Goal: Task Accomplishment & Management: Manage account settings

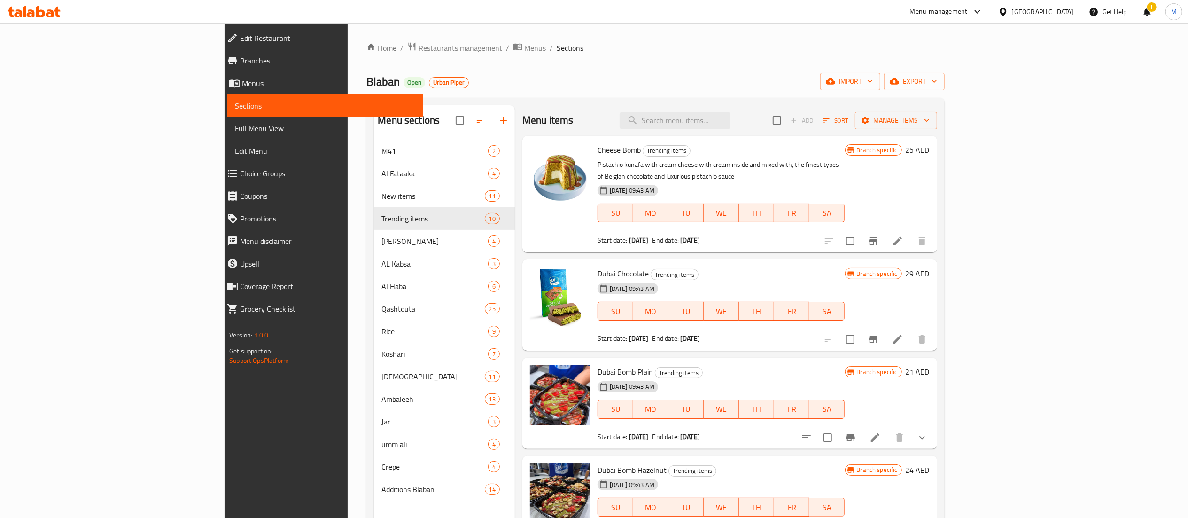
scroll to position [513, 0]
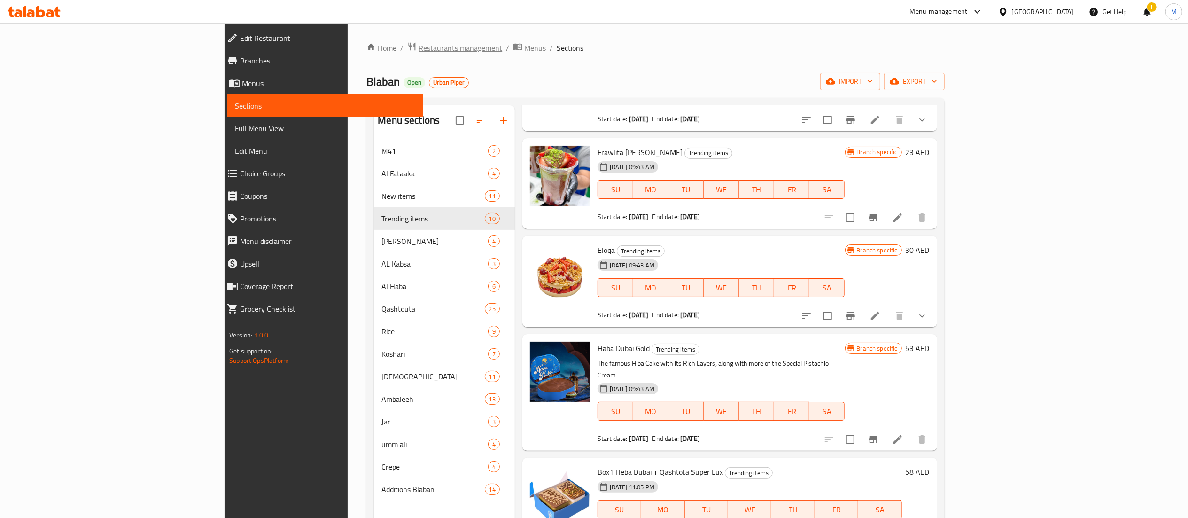
click at [418, 49] on span "Restaurants management" at bounding box center [460, 47] width 84 height 11
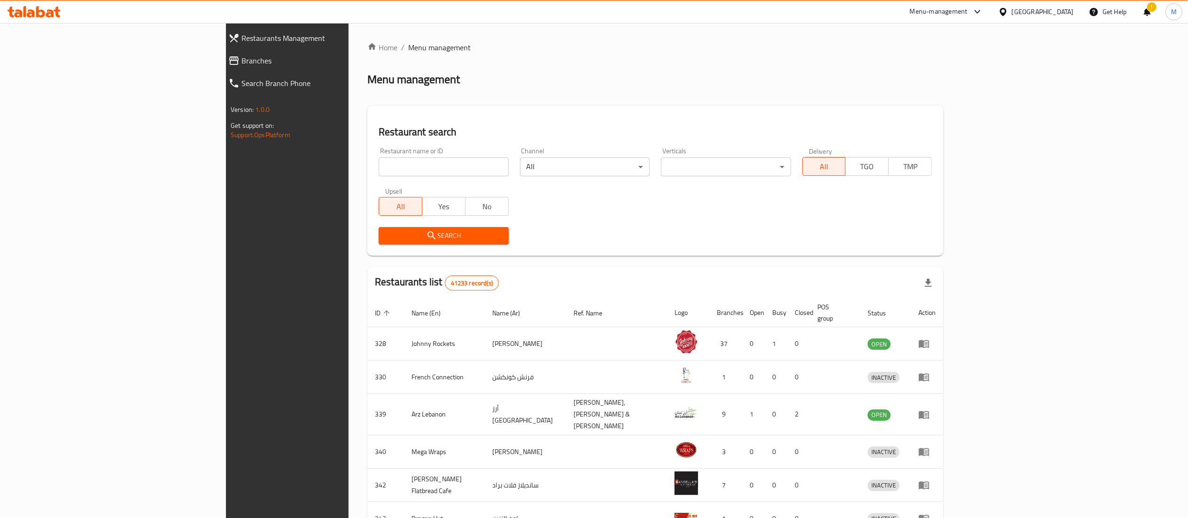
click at [379, 165] on input "search" at bounding box center [444, 166] width 130 height 19
type input "o"
type input "[PERSON_NAME]"
click button "Search" at bounding box center [444, 235] width 130 height 17
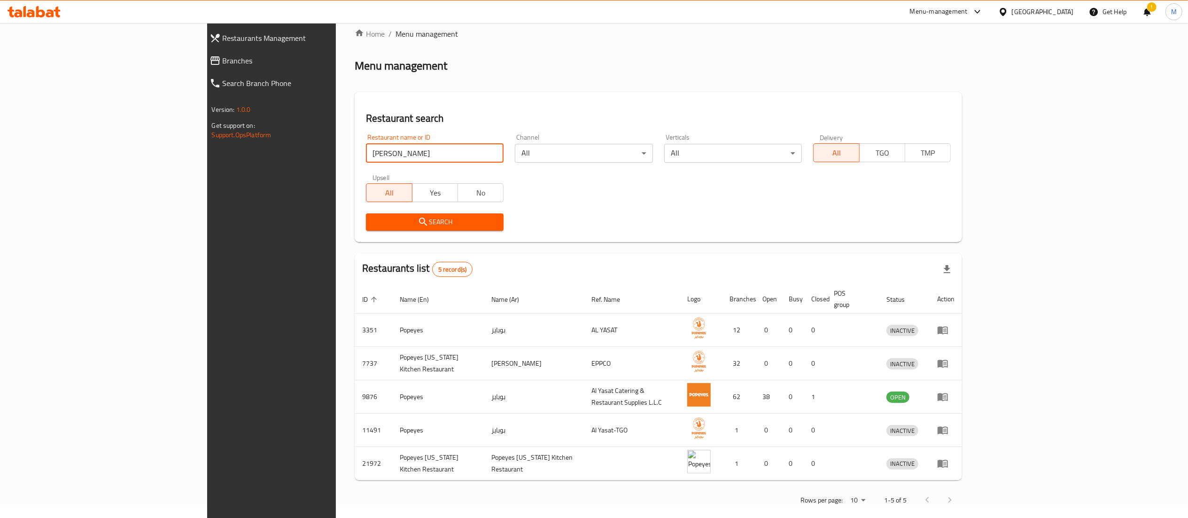
scroll to position [17, 0]
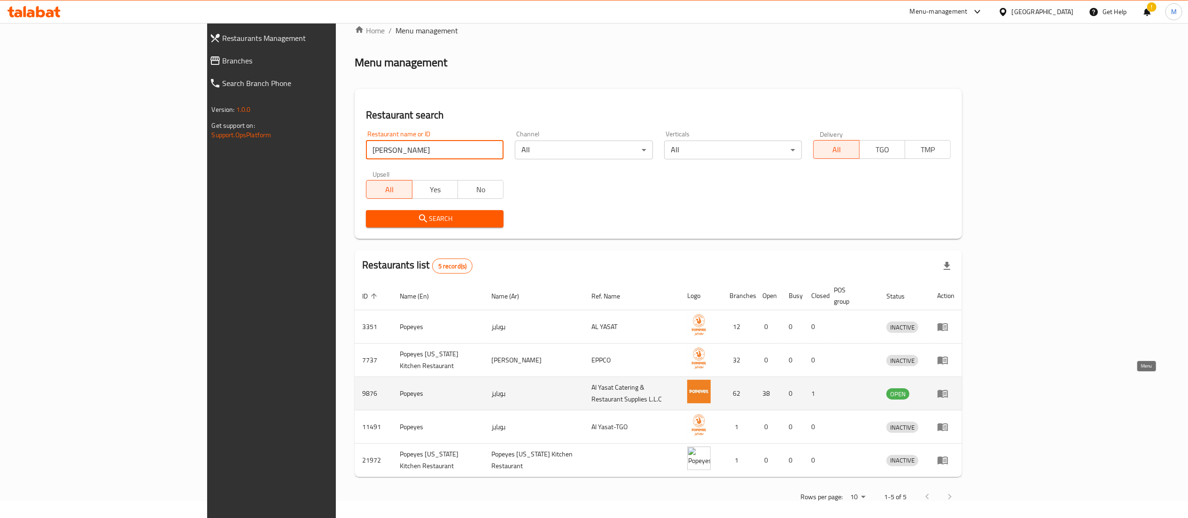
click at [948, 387] on icon "enhanced table" at bounding box center [942, 392] width 11 height 11
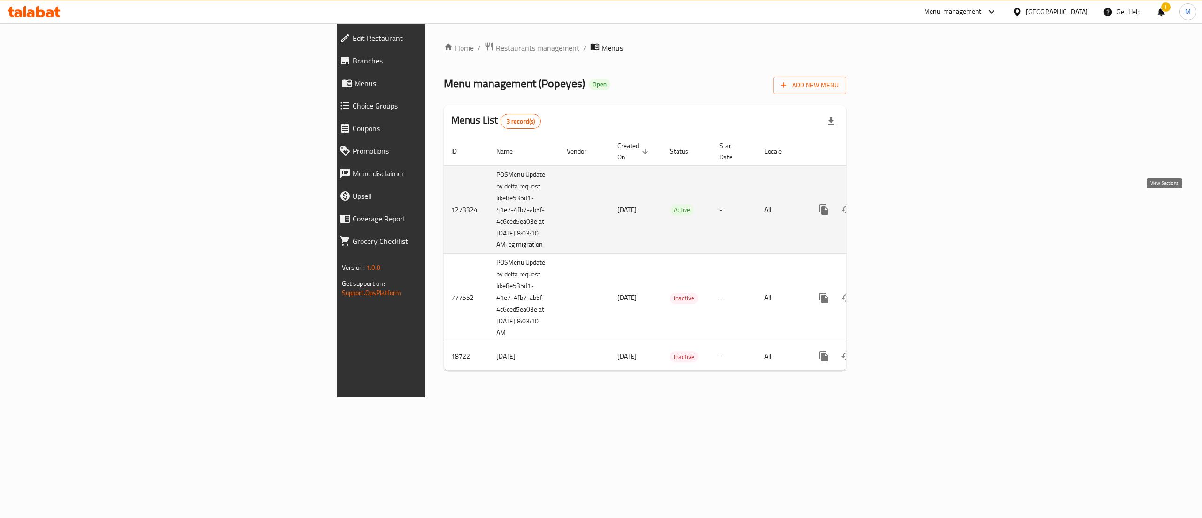
click at [897, 207] on icon "enhanced table" at bounding box center [891, 209] width 11 height 11
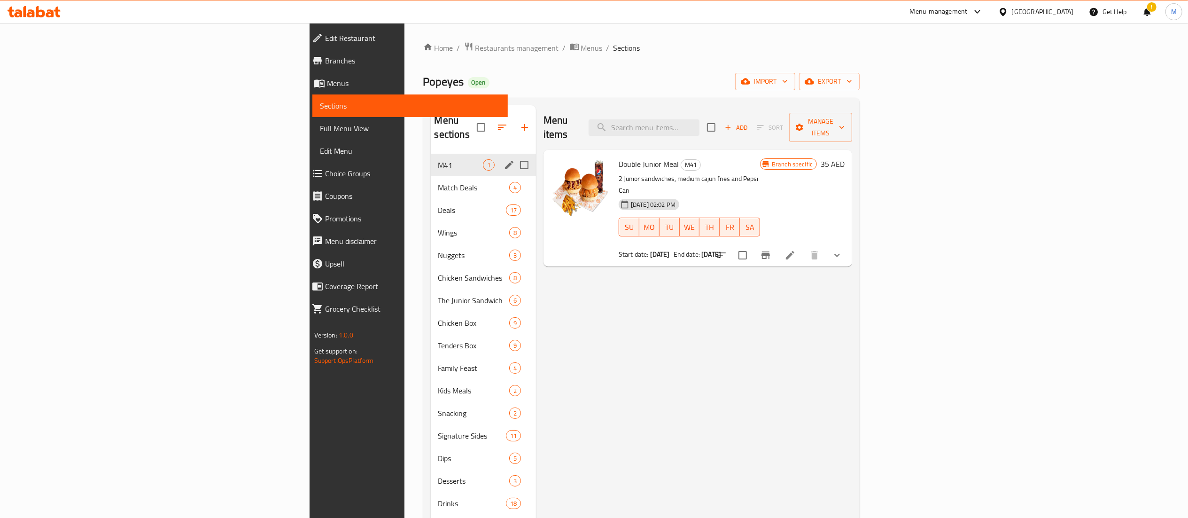
click at [438, 159] on span "M41" at bounding box center [460, 164] width 45 height 11
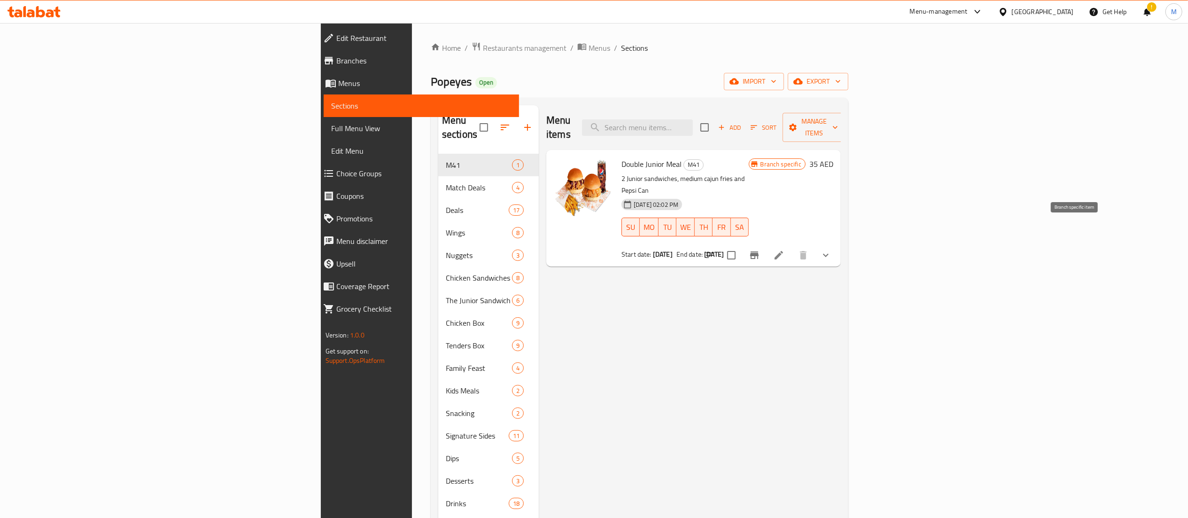
click at [766, 244] on button "Branch-specific-item" at bounding box center [754, 255] width 23 height 23
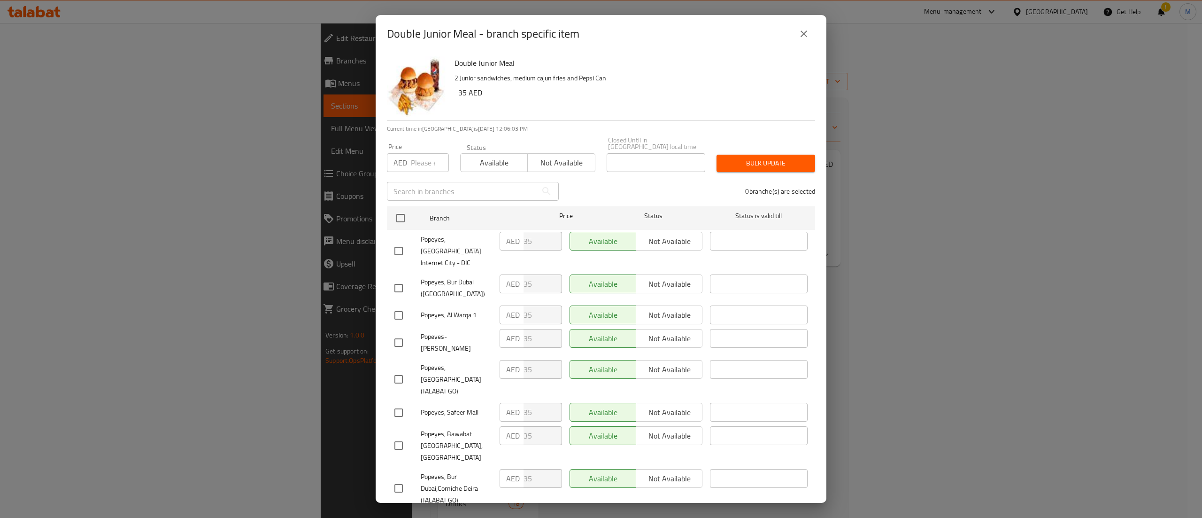
click at [485, 165] on span "Available" at bounding box center [494, 163] width 60 height 14
click at [401, 218] on input "checkbox" at bounding box center [401, 218] width 20 height 20
checkbox input "true"
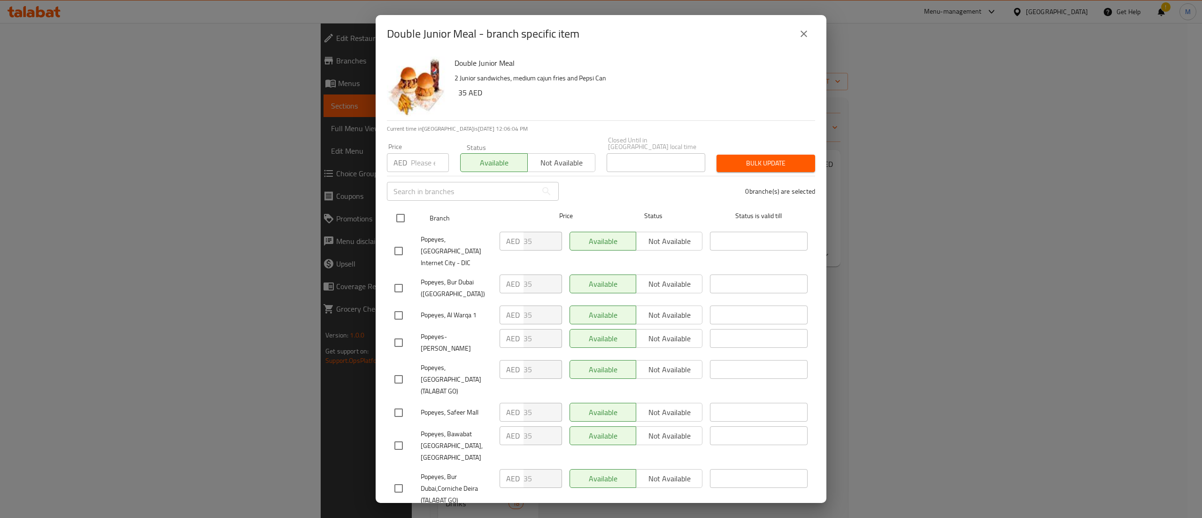
checkbox input "true"
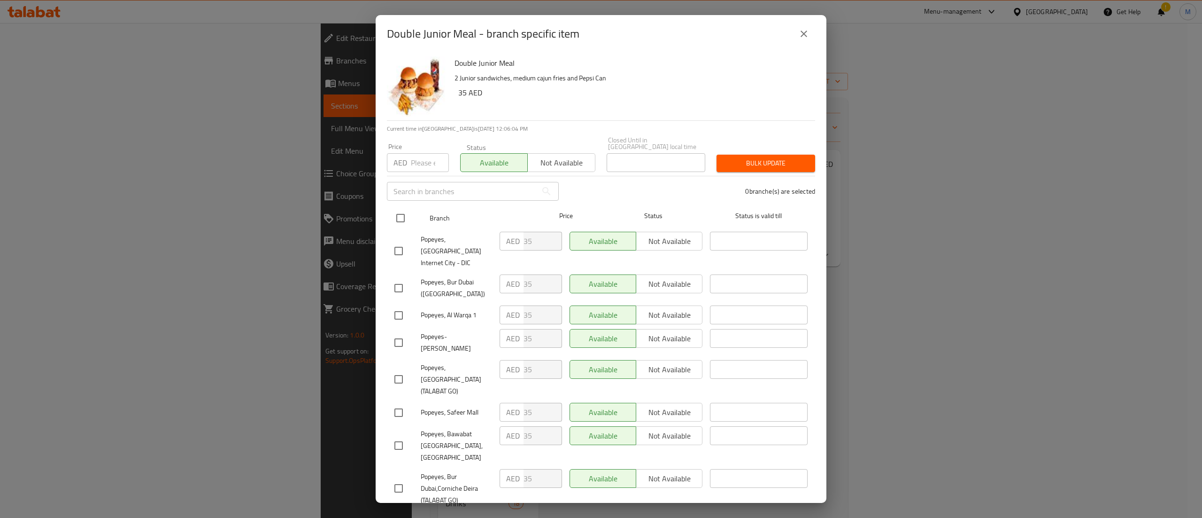
checkbox input "true"
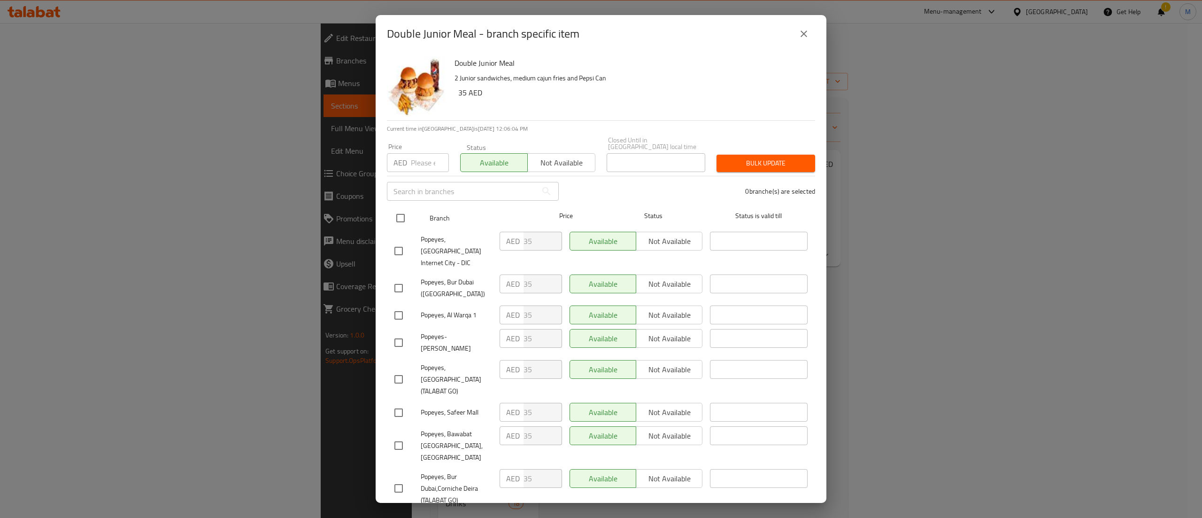
checkbox input "true"
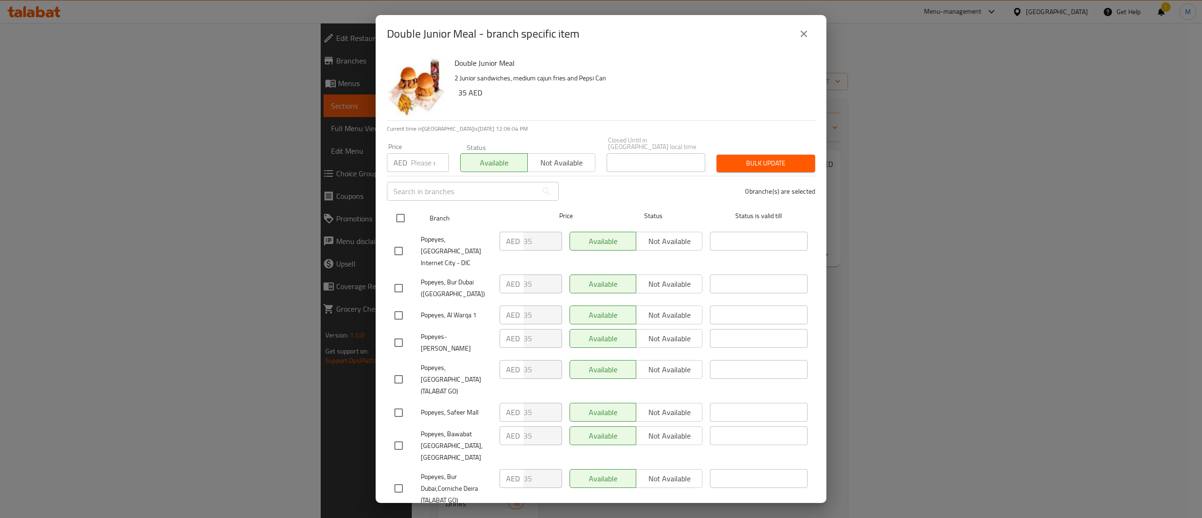
checkbox input "true"
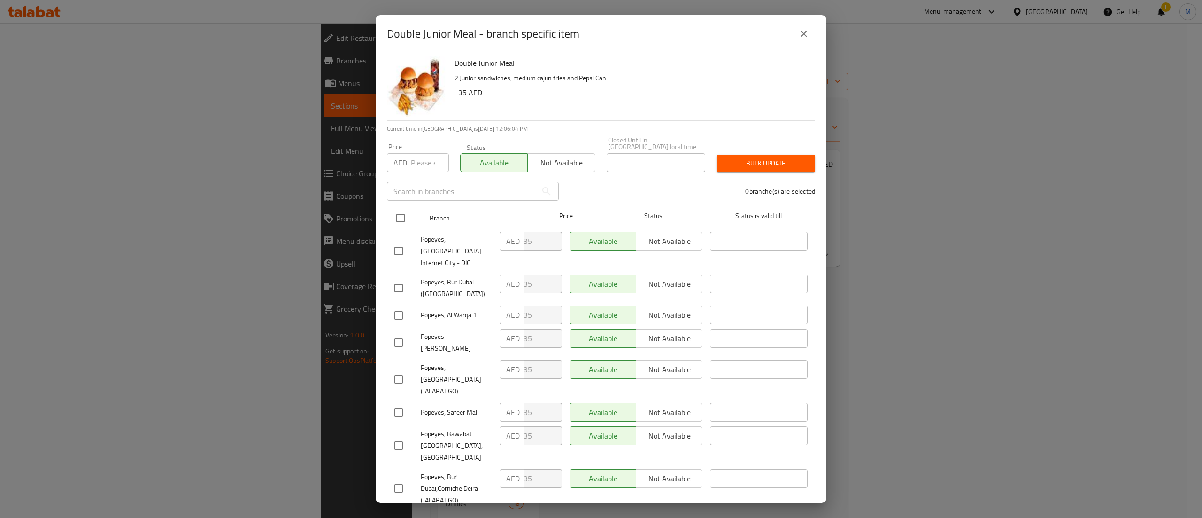
checkbox input "true"
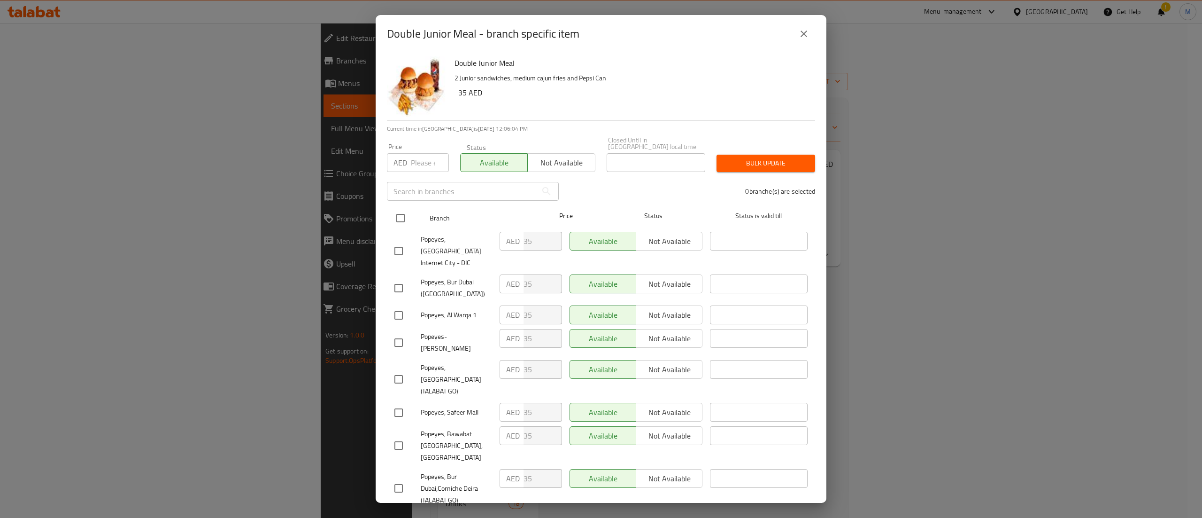
checkbox input "true"
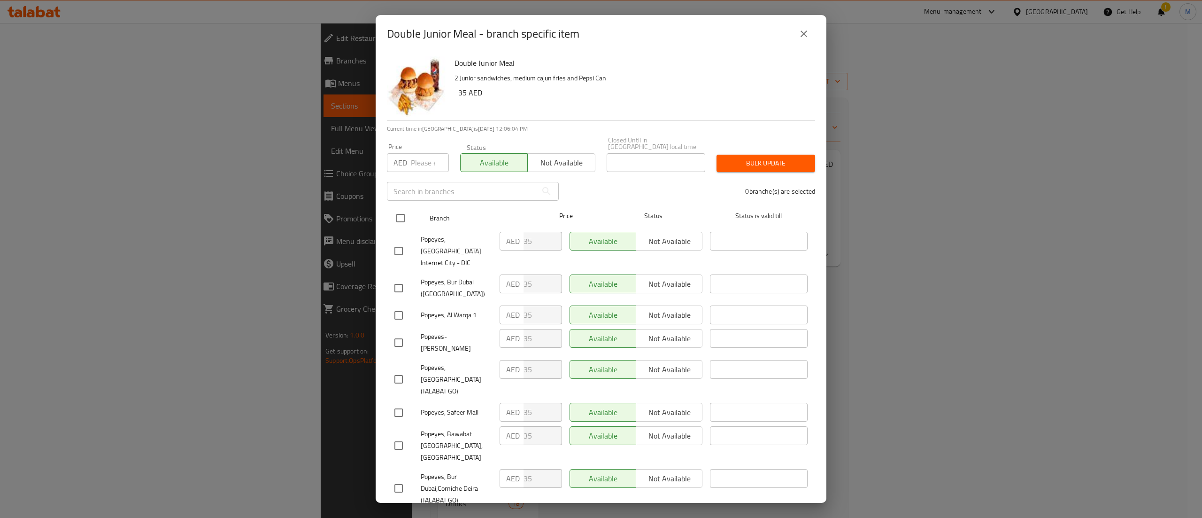
checkbox input "true"
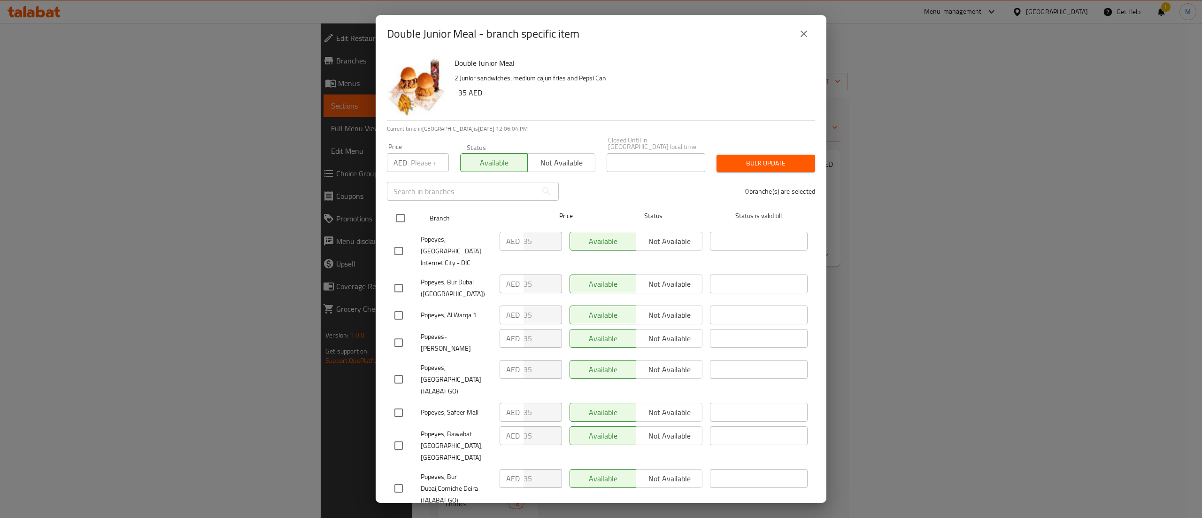
checkbox input "true"
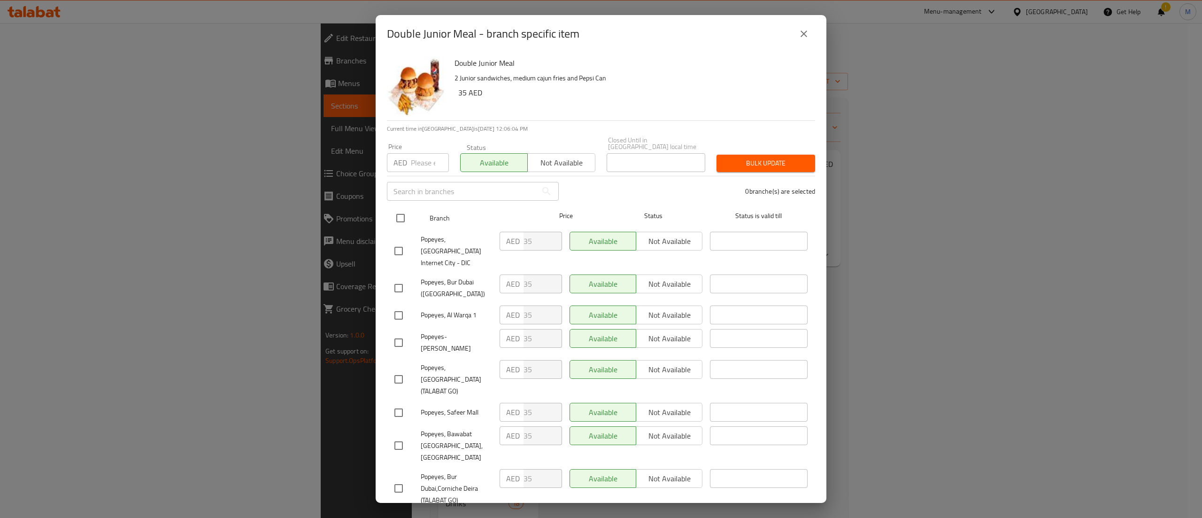
checkbox input "true"
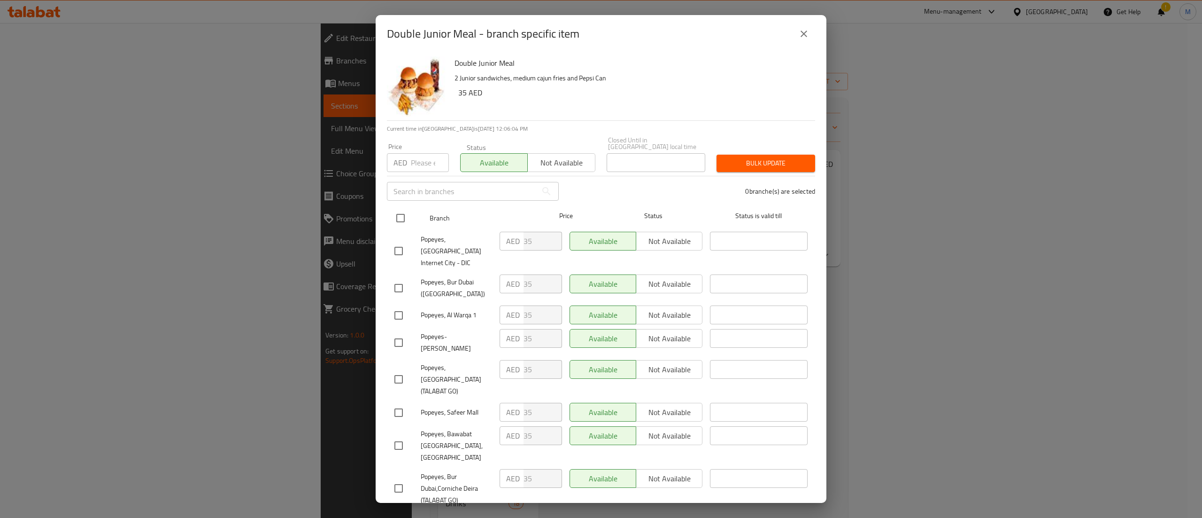
checkbox input "true"
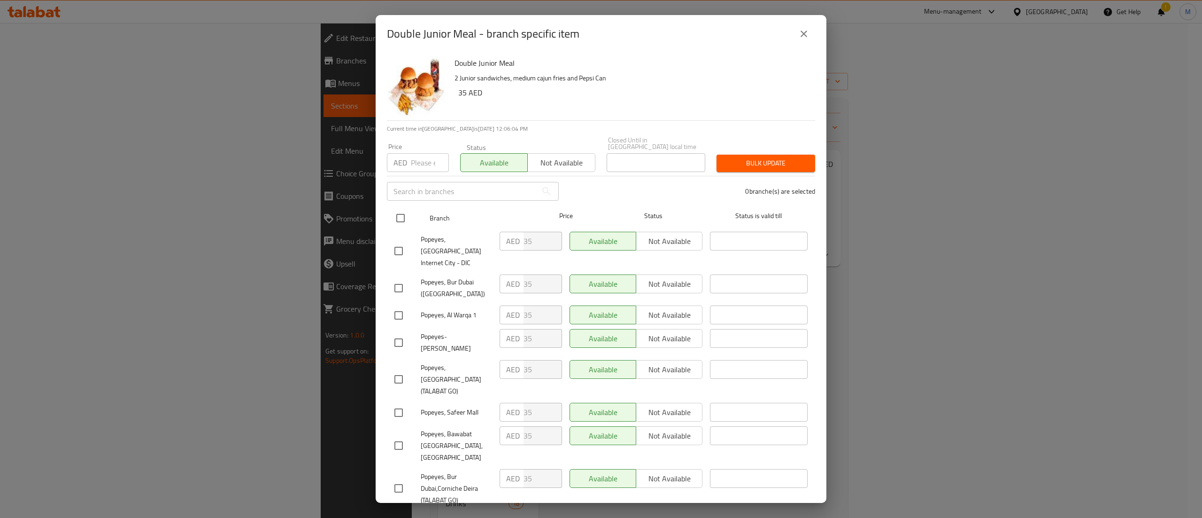
checkbox input "true"
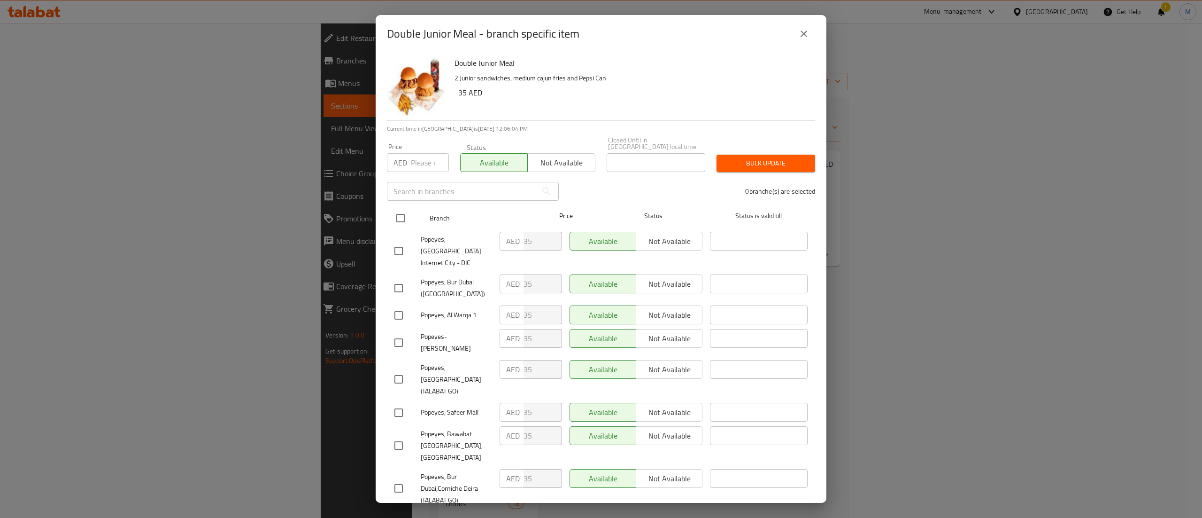
checkbox input "true"
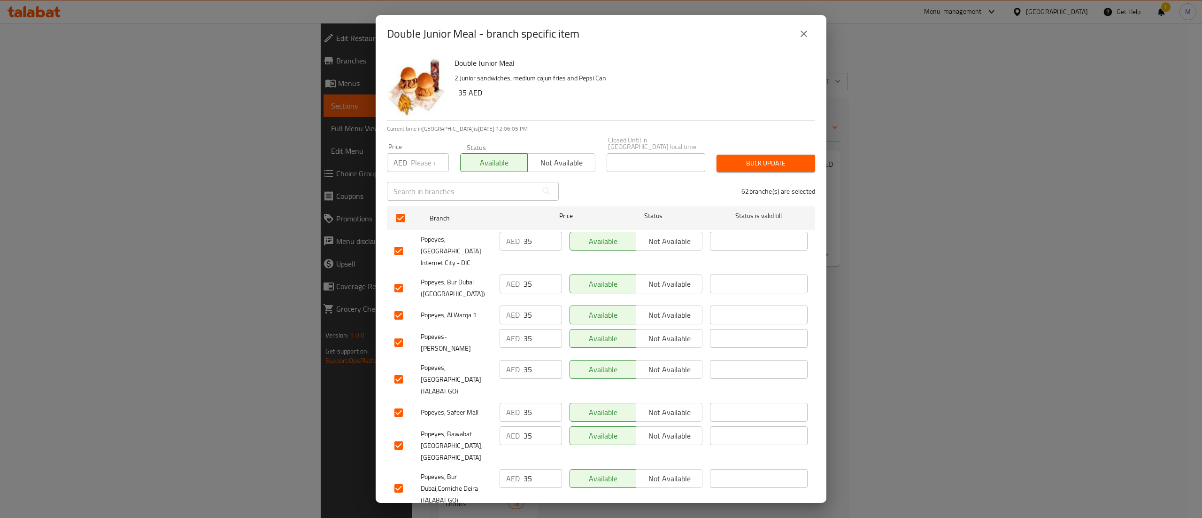
click at [766, 165] on span "Bulk update" at bounding box center [766, 163] width 84 height 12
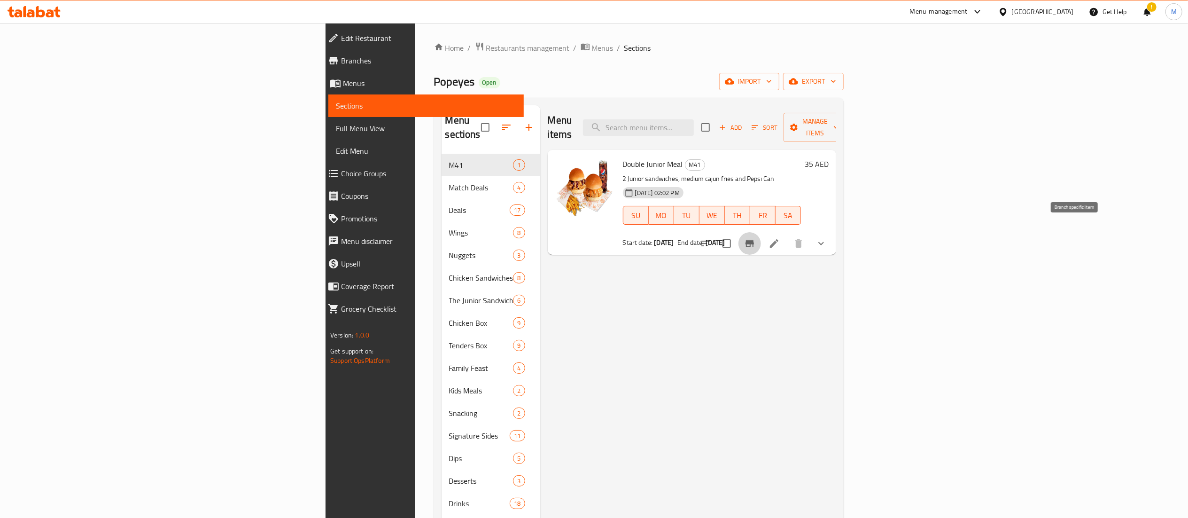
click at [755, 238] on icon "Branch-specific-item" at bounding box center [749, 243] width 11 height 11
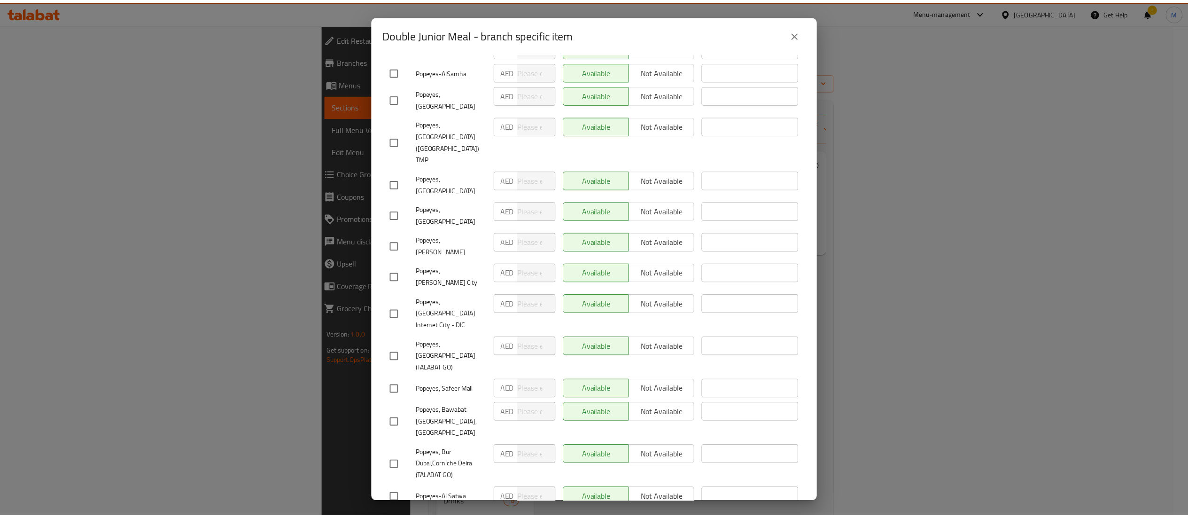
scroll to position [705, 0]
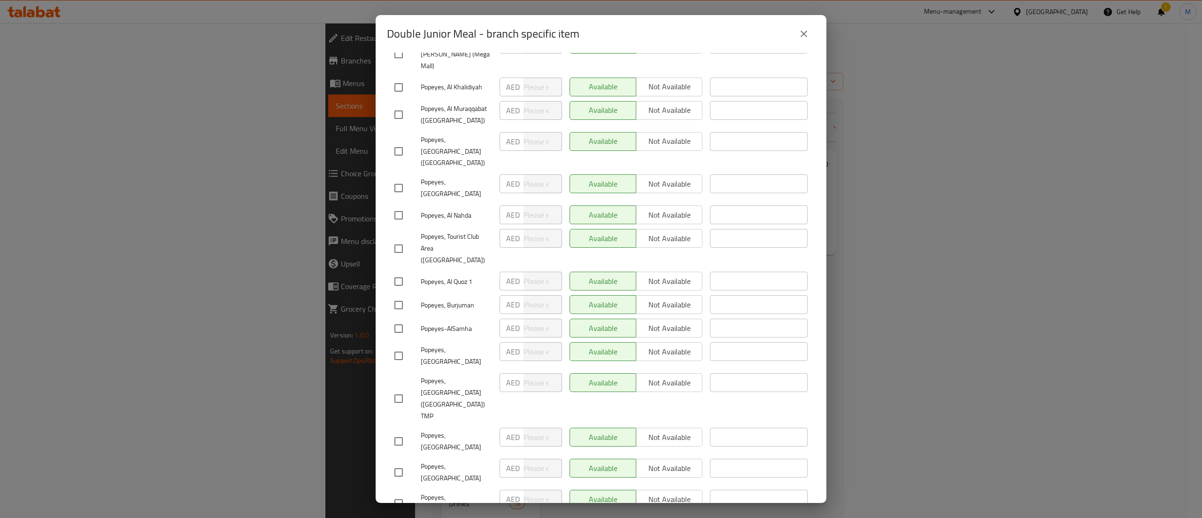
click at [797, 34] on button "close" at bounding box center [804, 34] width 23 height 23
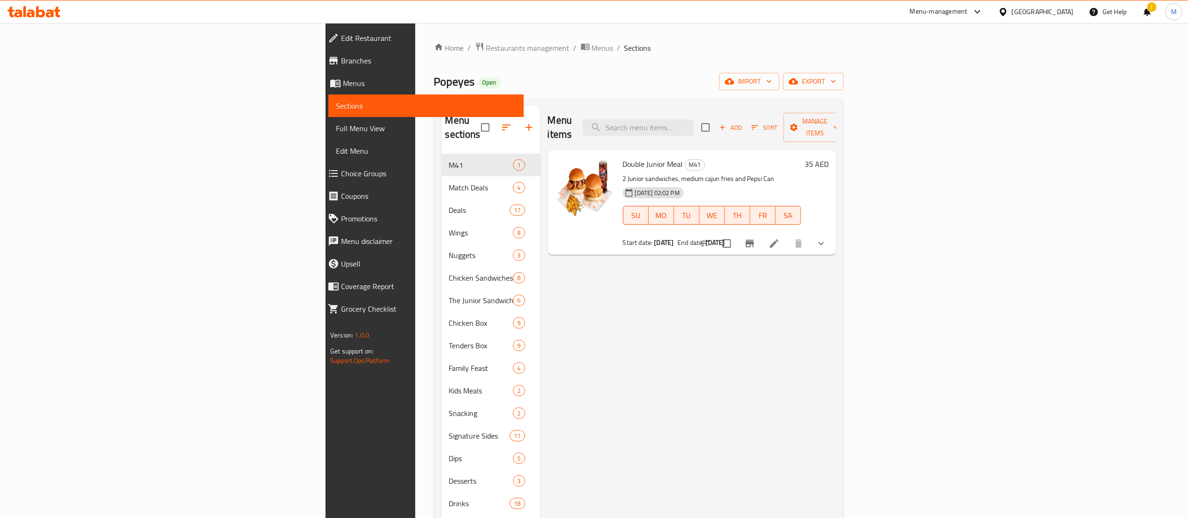
click at [778, 239] on icon at bounding box center [774, 243] width 8 height 8
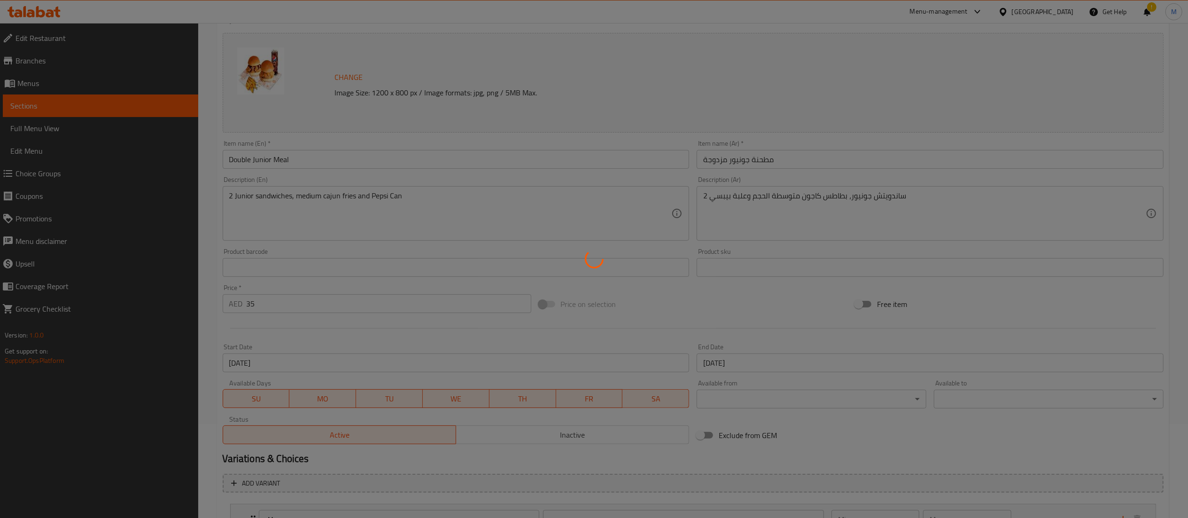
type input "اختيار المشروب:"
type input "1"
type input "اختيار [PERSON_NAME]"
type input "1"
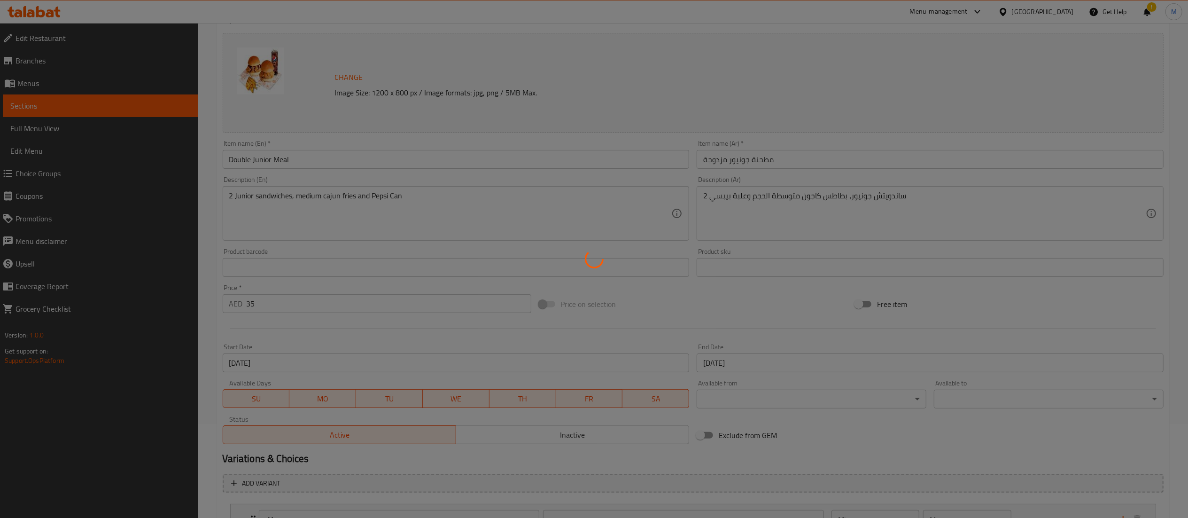
type input "1"
type input "اختيارك من الطبق الجانبي"
type input "1"
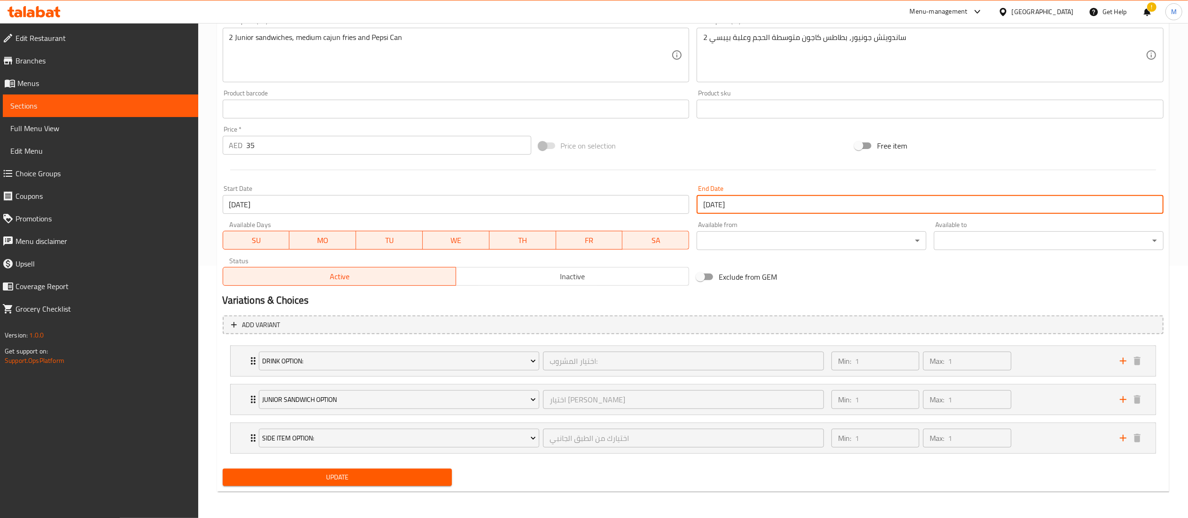
click at [804, 208] on input "[DATE]" at bounding box center [929, 204] width 467 height 19
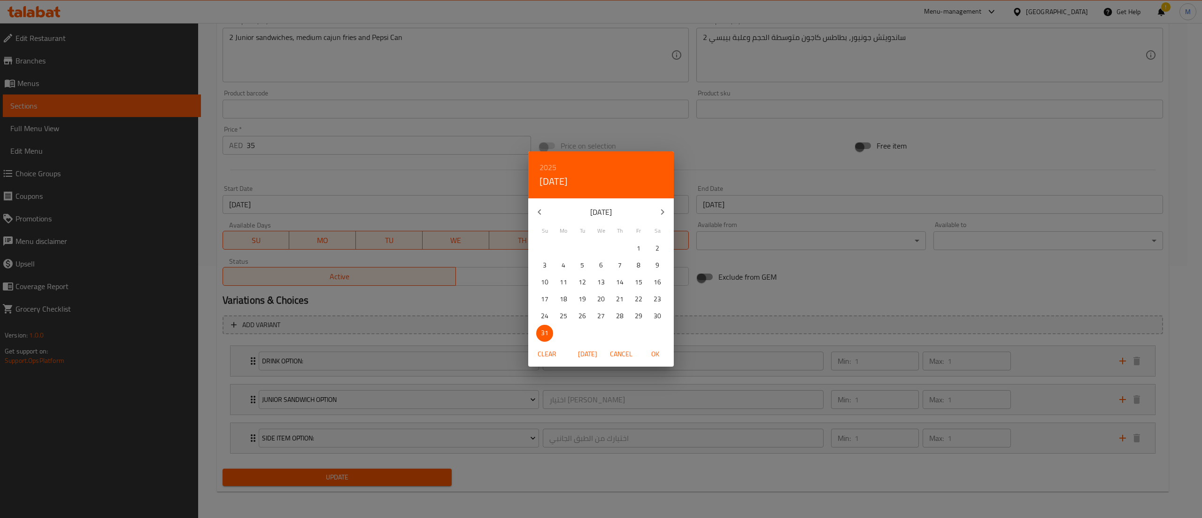
click at [661, 213] on icon "button" at bounding box center [662, 211] width 11 height 11
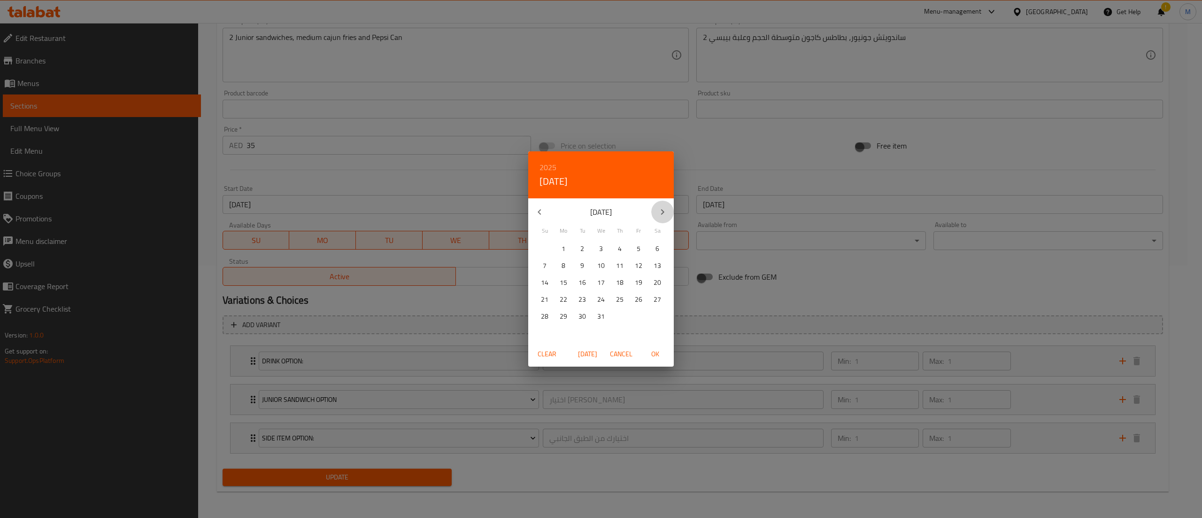
click at [661, 213] on icon "button" at bounding box center [662, 211] width 11 height 11
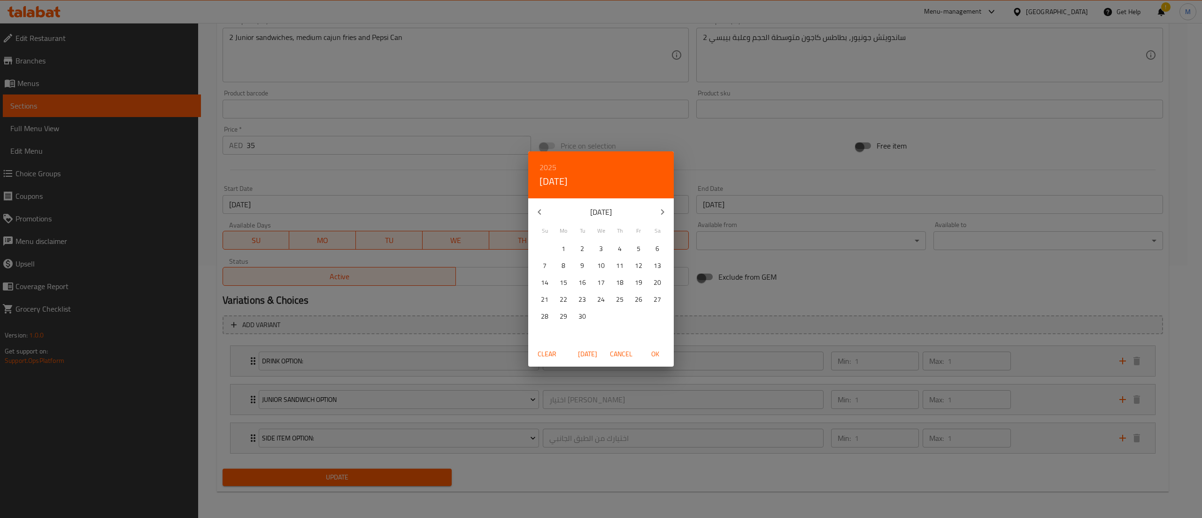
click at [661, 213] on icon "button" at bounding box center [662, 211] width 11 height 11
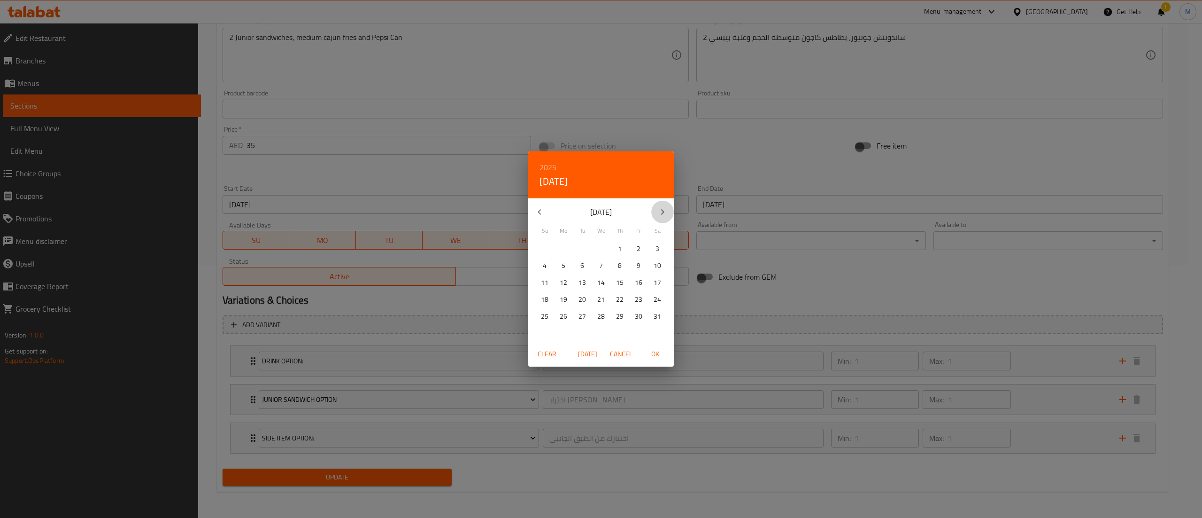
click at [661, 213] on icon "button" at bounding box center [662, 211] width 11 height 11
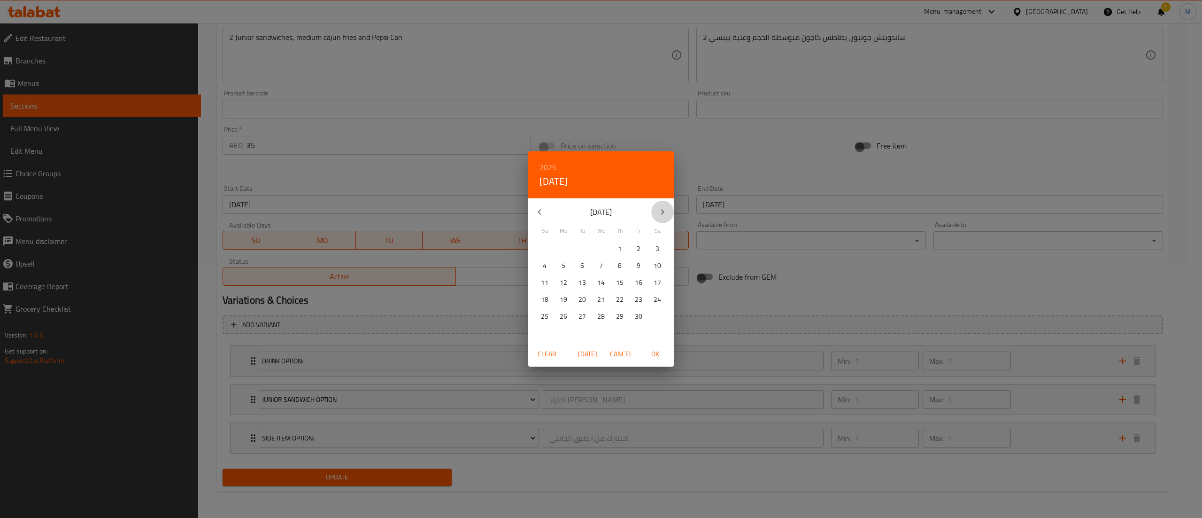
click at [661, 213] on icon "button" at bounding box center [662, 211] width 11 height 11
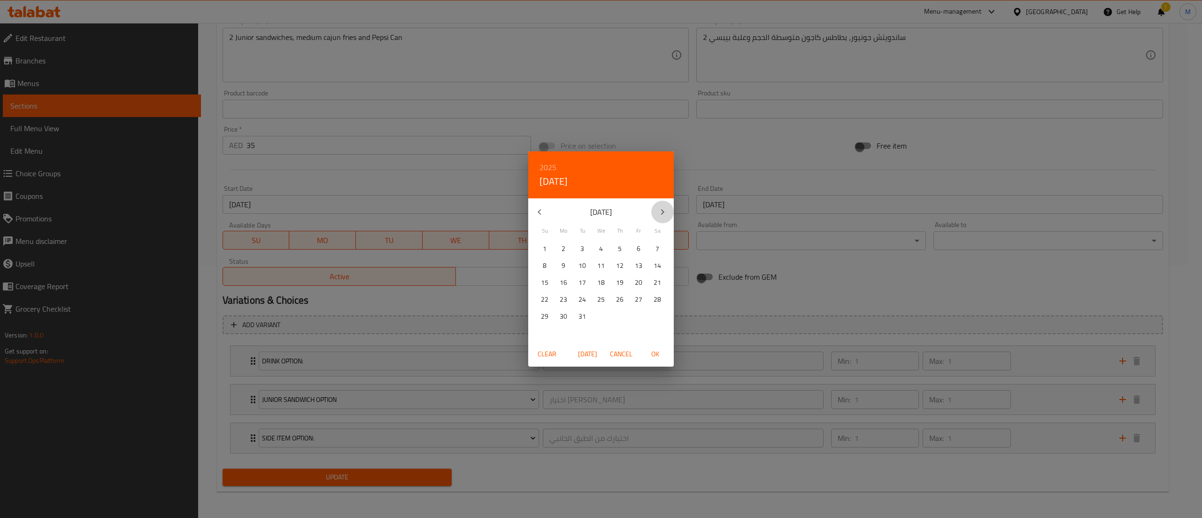
click at [661, 213] on icon "button" at bounding box center [662, 211] width 11 height 11
click at [638, 310] on p "31" at bounding box center [639, 316] width 8 height 12
click at [658, 351] on span "OK" at bounding box center [655, 354] width 23 height 12
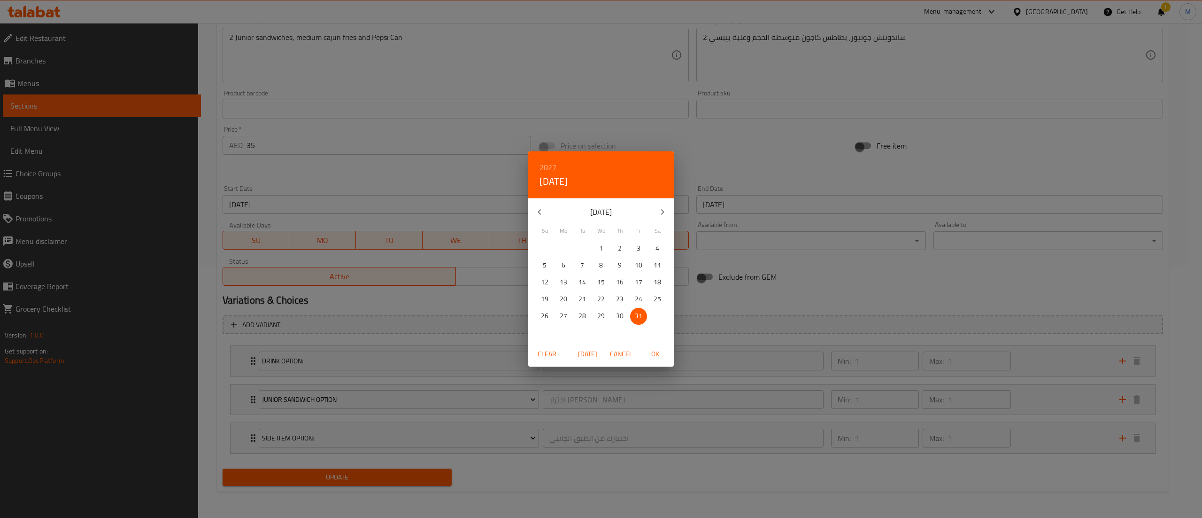
type input "[DATE]"
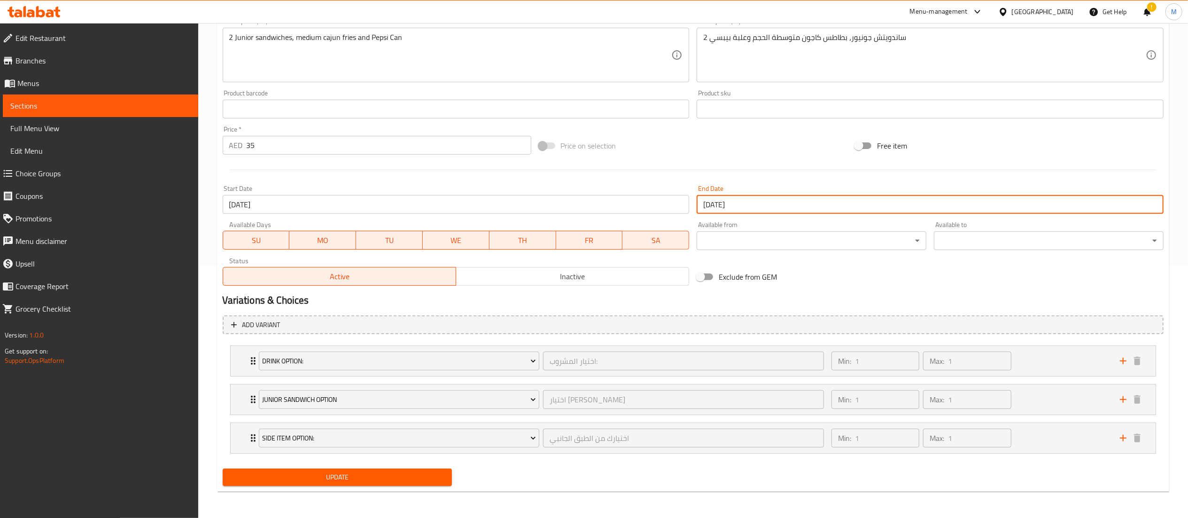
click at [837, 294] on h2 "Variations & Choices" at bounding box center [693, 300] width 941 height 14
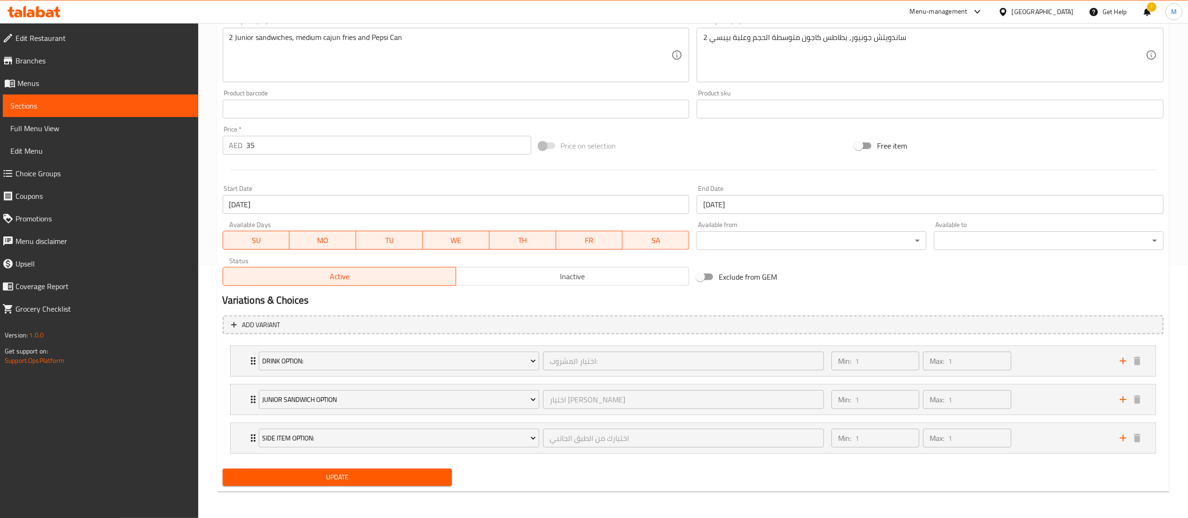
click at [414, 476] on span "Update" at bounding box center [337, 477] width 215 height 12
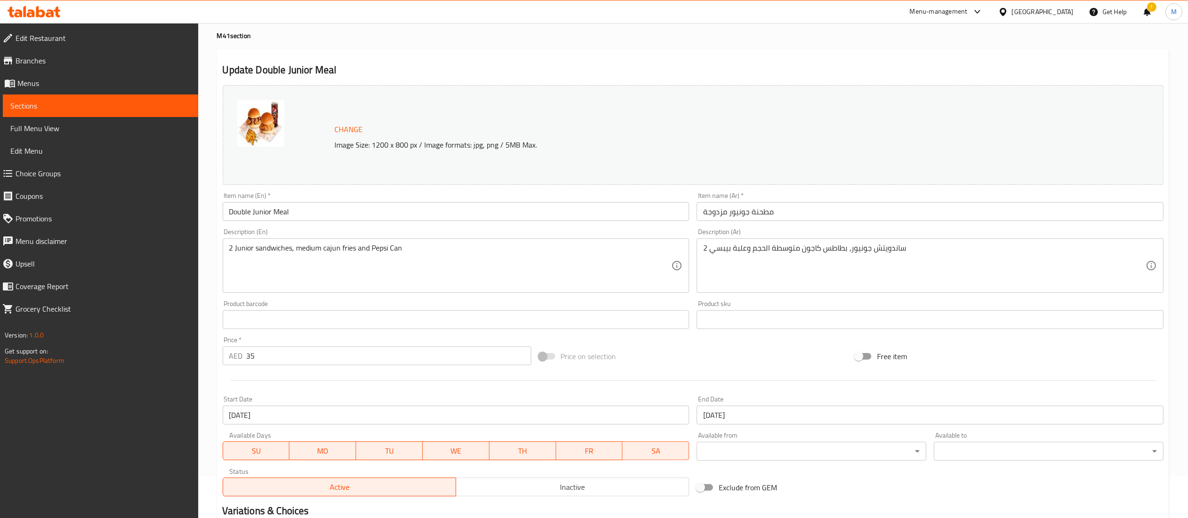
scroll to position [0, 0]
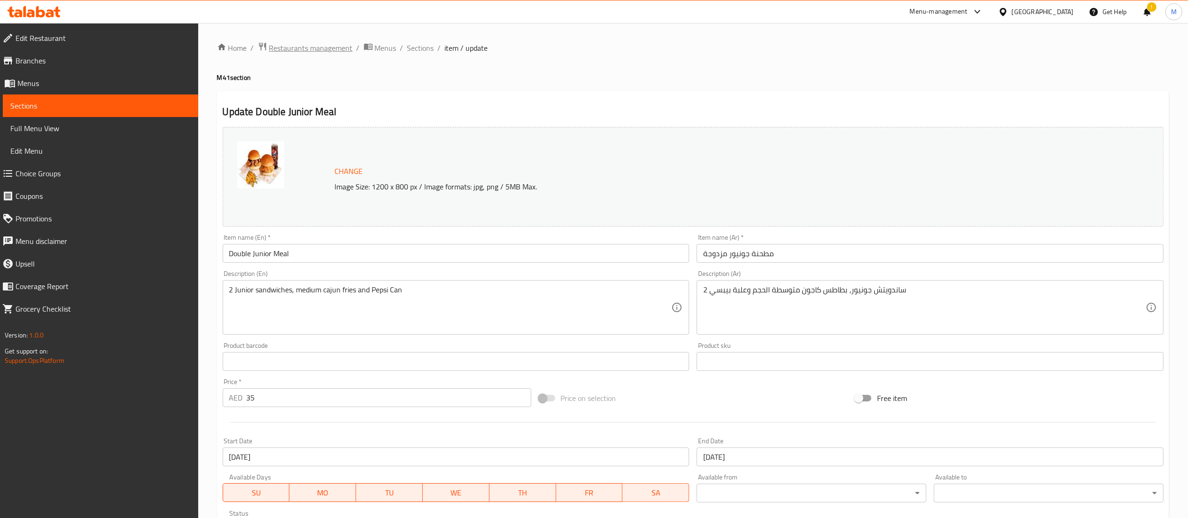
click at [312, 53] on span "Restaurants management" at bounding box center [311, 47] width 84 height 11
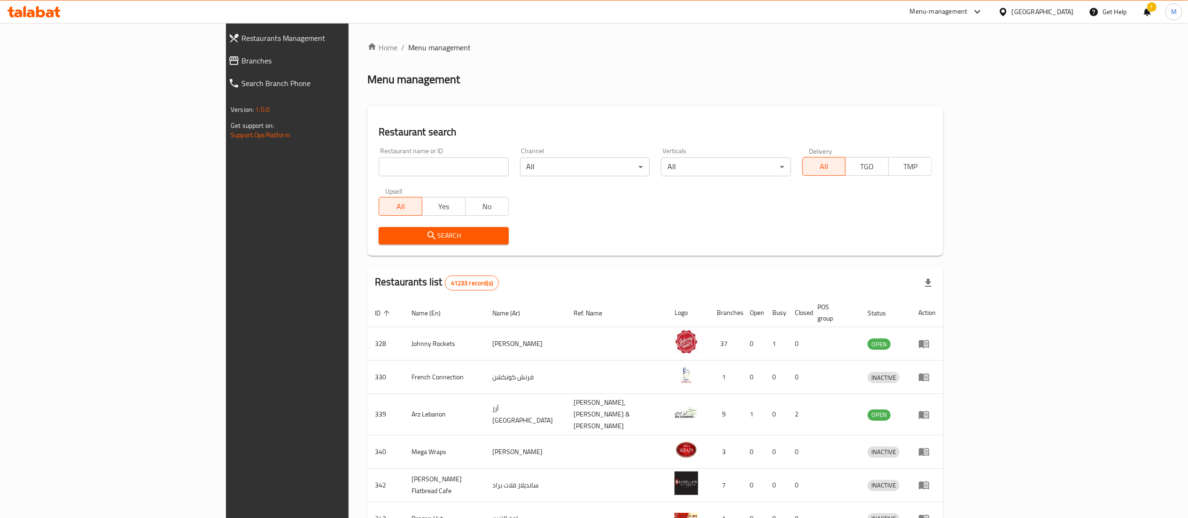
click at [386, 170] on input "search" at bounding box center [444, 166] width 130 height 19
type input "blaban"
click button "Search" at bounding box center [444, 235] width 130 height 17
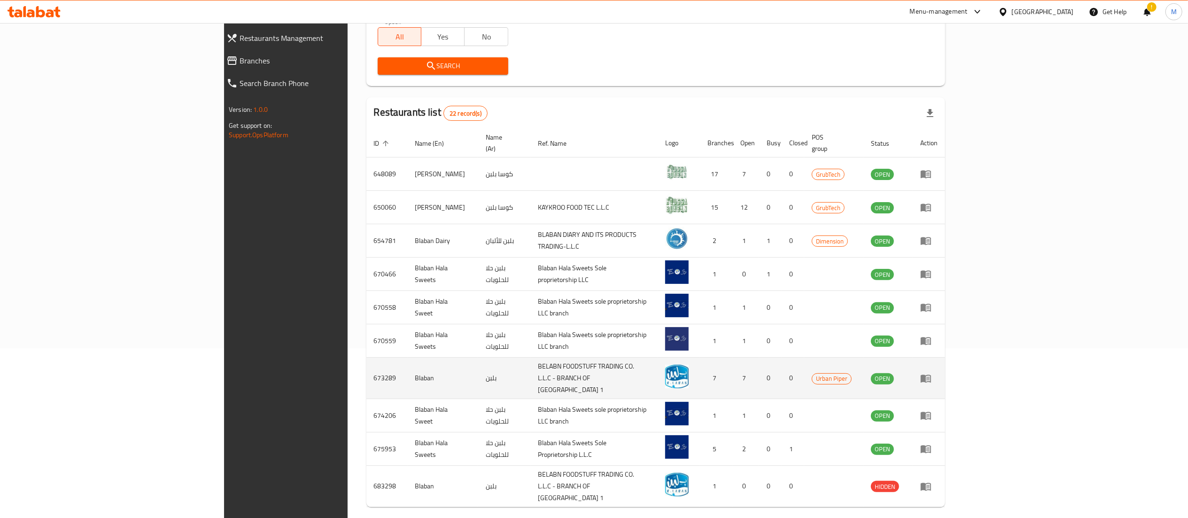
scroll to position [183, 0]
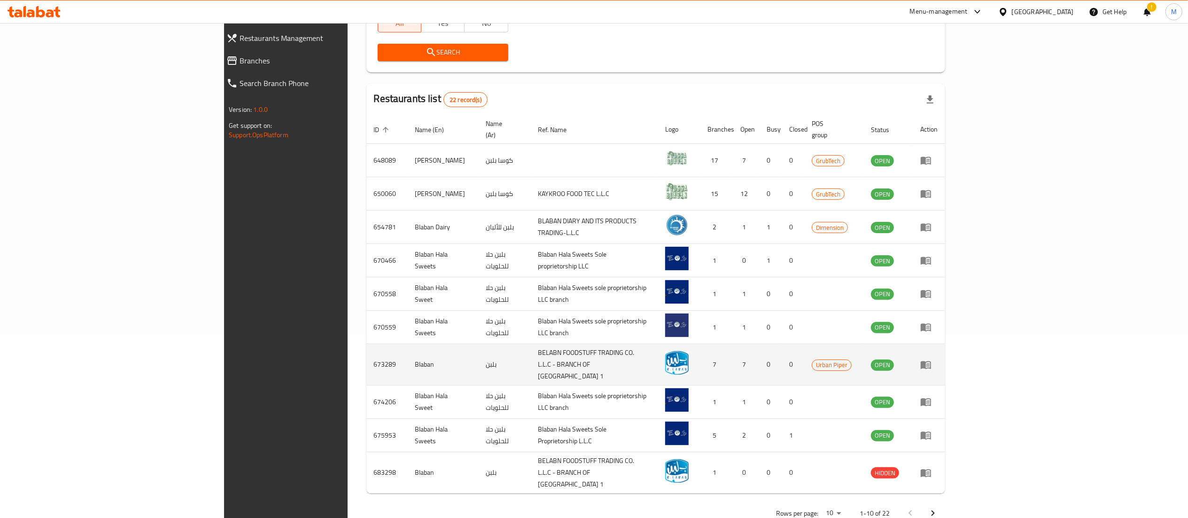
click at [945, 354] on td "enhanced table" at bounding box center [929, 364] width 32 height 41
click at [931, 361] on icon "enhanced table" at bounding box center [925, 365] width 10 height 8
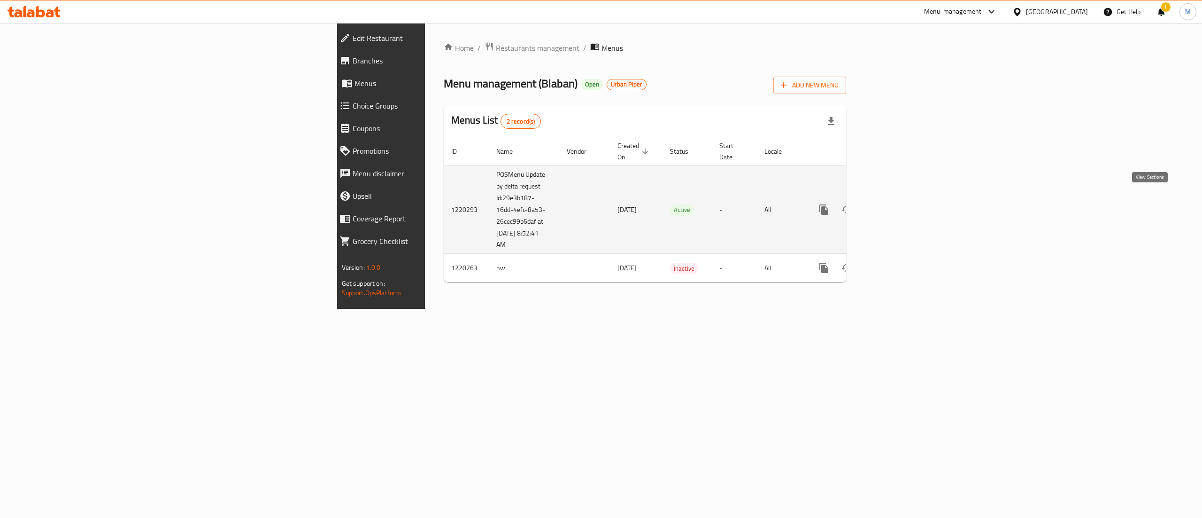
click at [897, 204] on icon "enhanced table" at bounding box center [891, 209] width 11 height 11
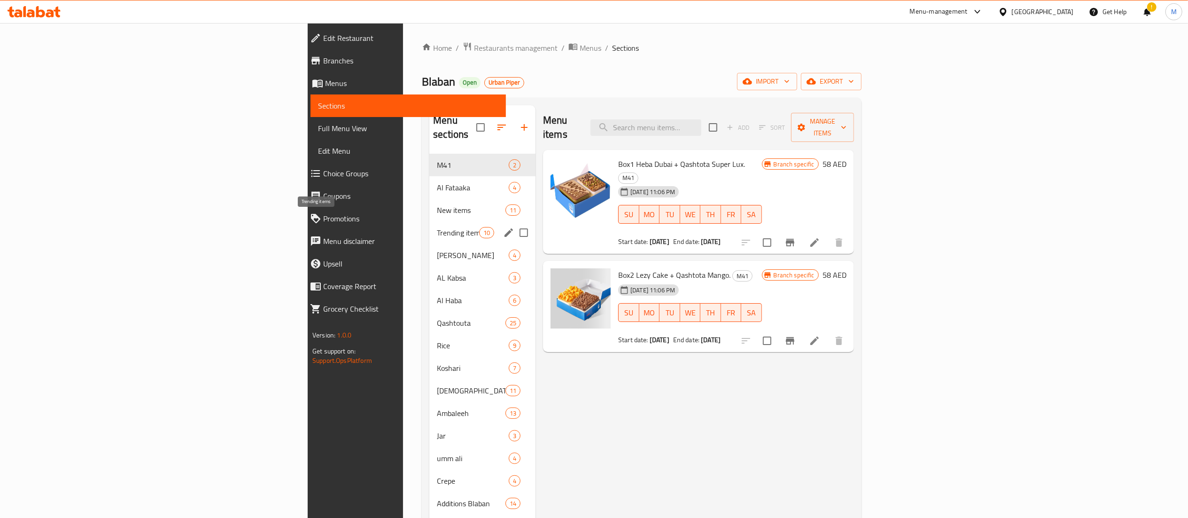
click at [437, 227] on span "Trending items" at bounding box center [458, 232] width 42 height 11
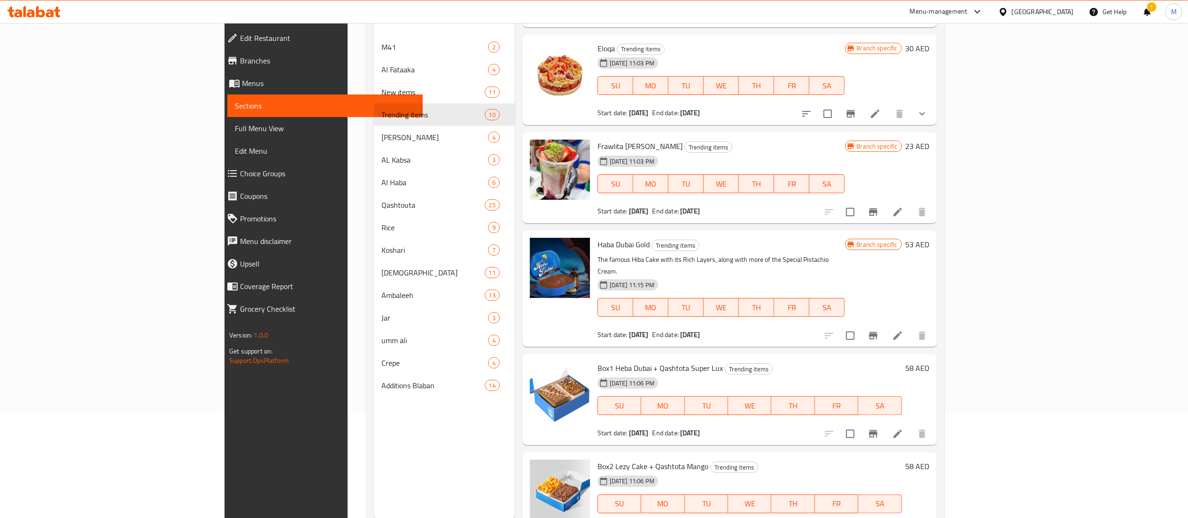
scroll to position [132, 0]
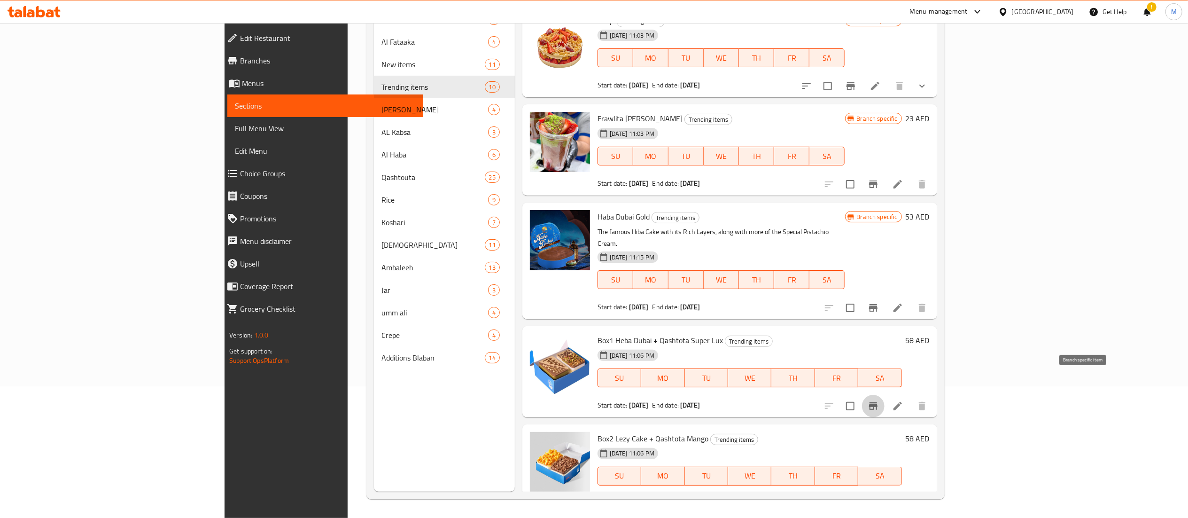
click at [877, 402] on icon "Branch-specific-item" at bounding box center [873, 406] width 8 height 8
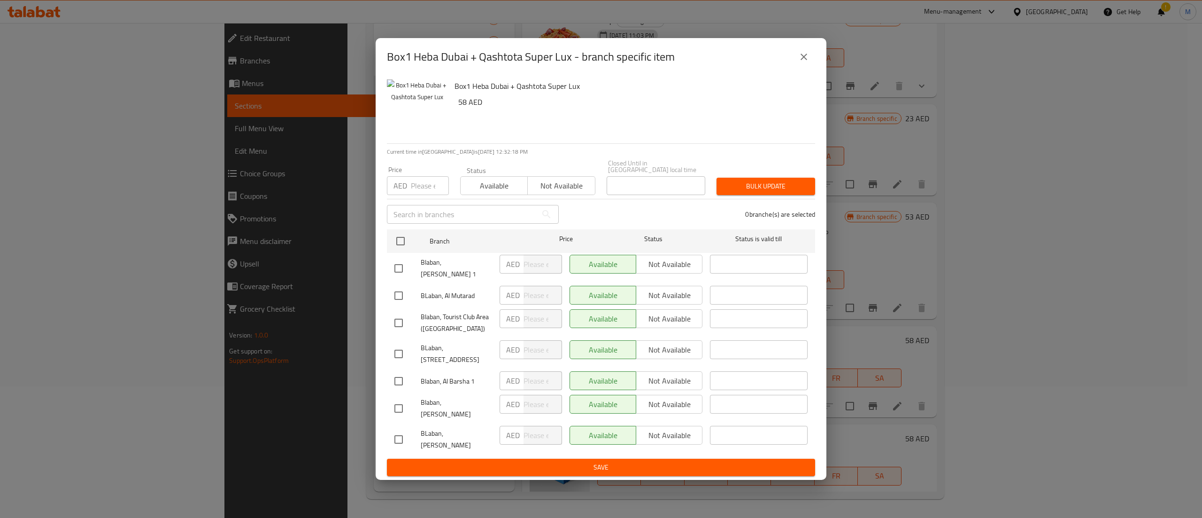
click at [806, 62] on icon "close" at bounding box center [803, 56] width 11 height 11
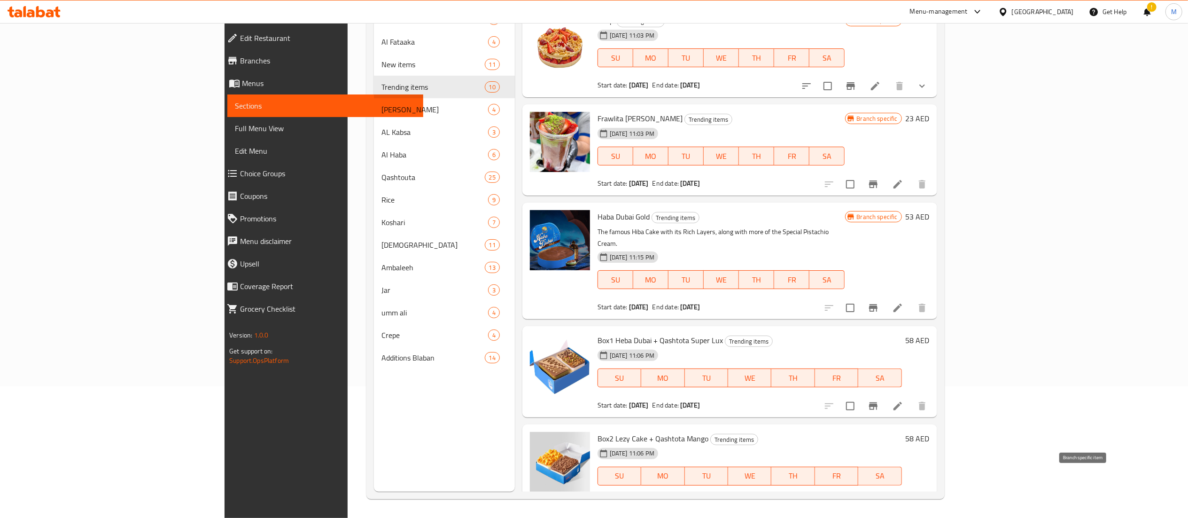
click at [884, 493] on button "Branch-specific-item" at bounding box center [873, 504] width 23 height 23
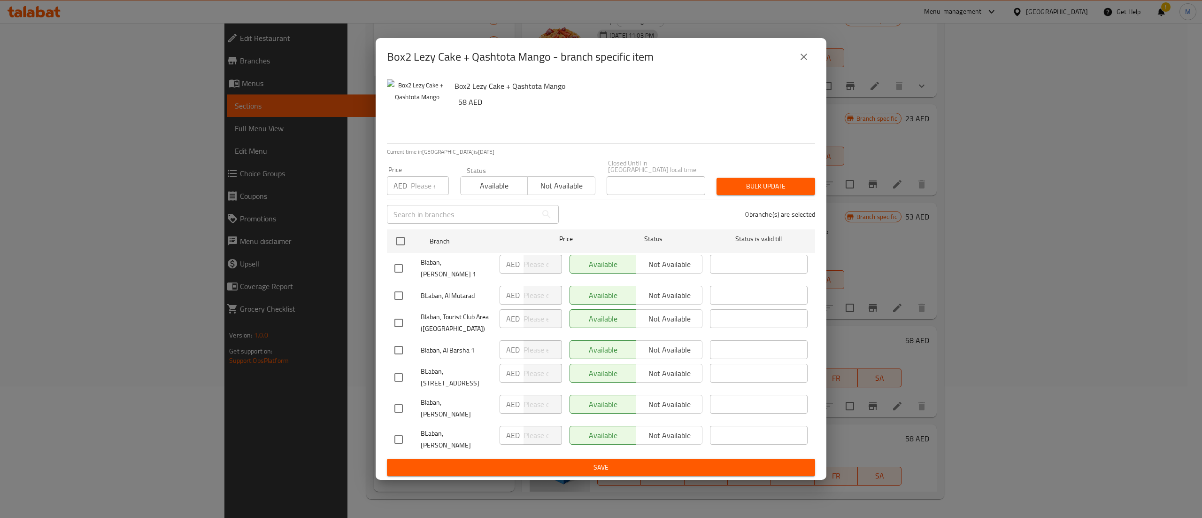
click at [797, 68] on button "close" at bounding box center [804, 57] width 23 height 23
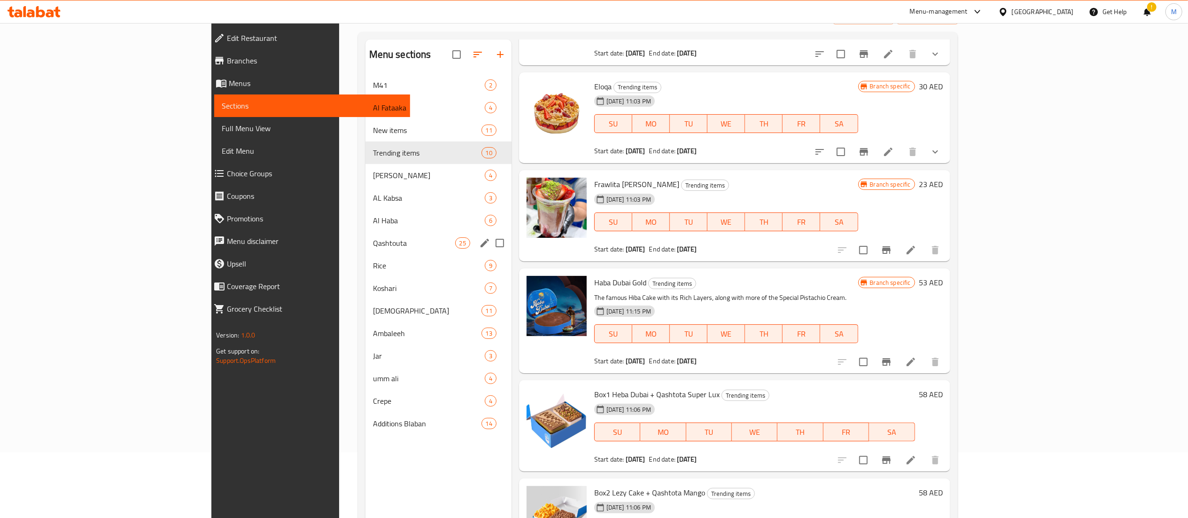
scroll to position [0, 0]
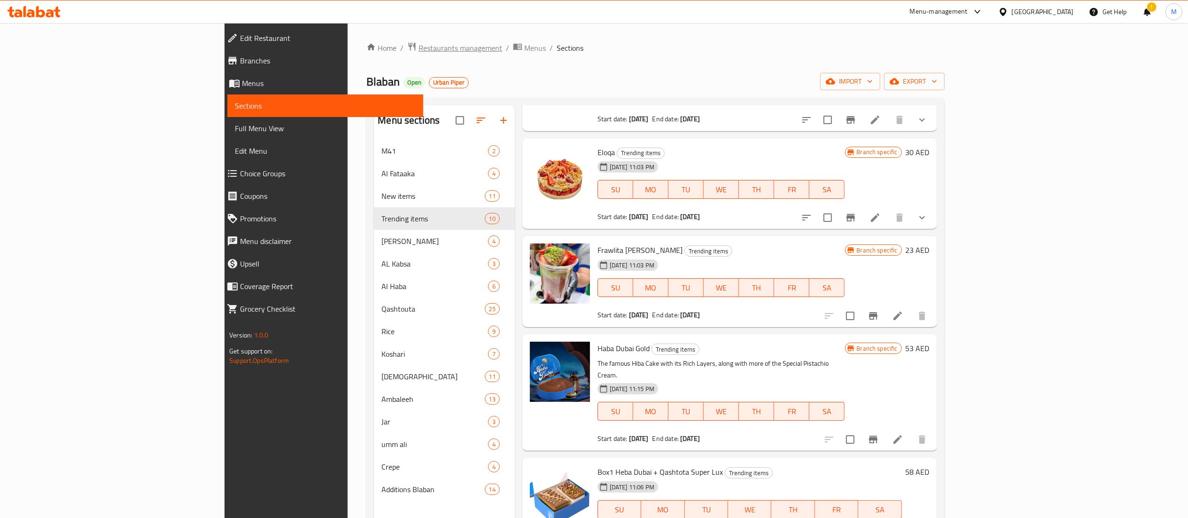
click at [418, 42] on span "Restaurants management" at bounding box center [460, 47] width 84 height 11
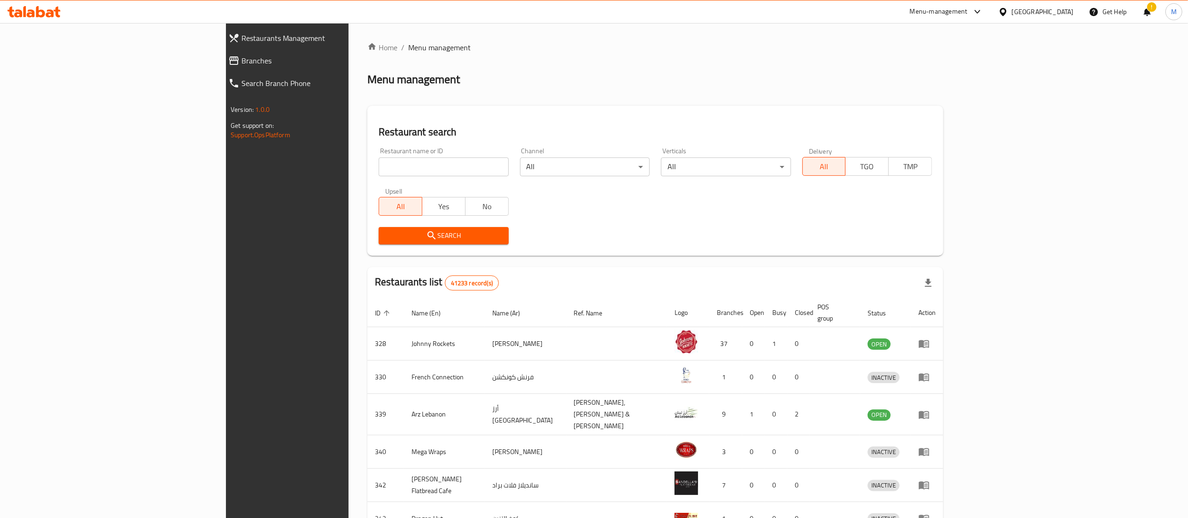
click at [379, 159] on input "search" at bounding box center [444, 166] width 130 height 19
type input "blaban"
click button "Search" at bounding box center [444, 235] width 130 height 17
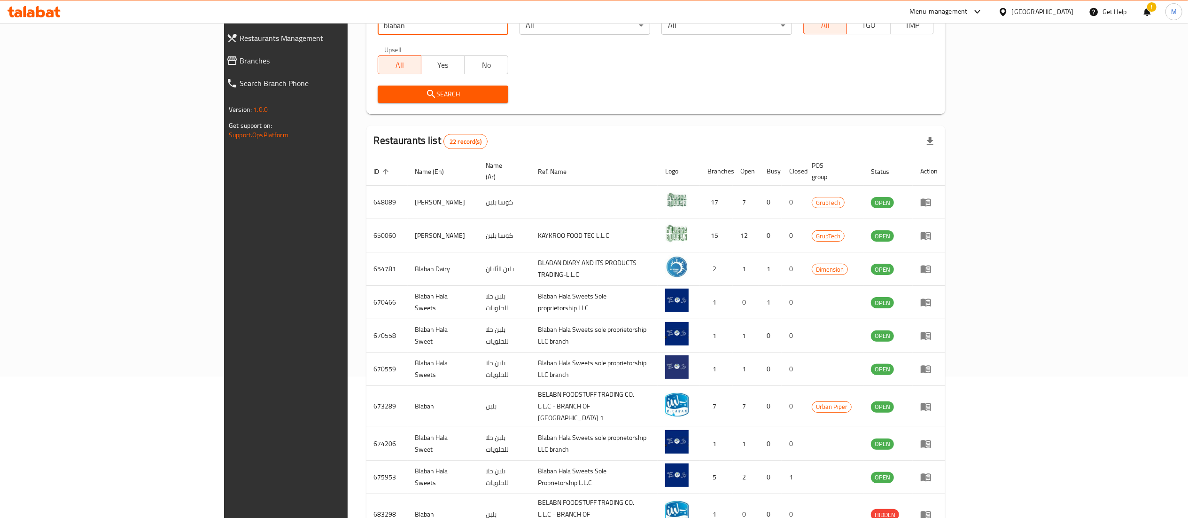
scroll to position [183, 0]
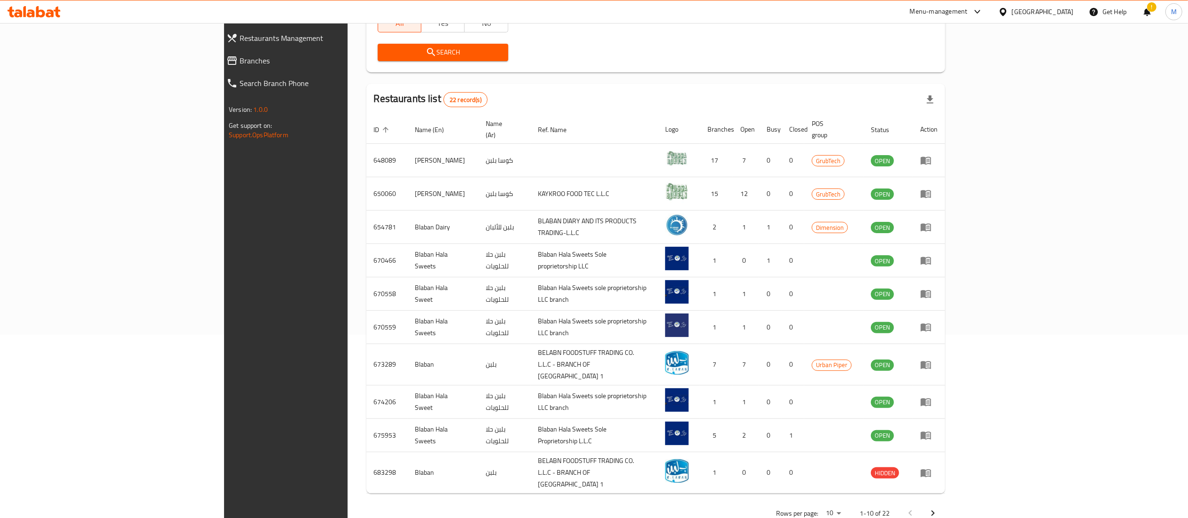
click at [938, 507] on icon "Next page" at bounding box center [932, 512] width 11 height 11
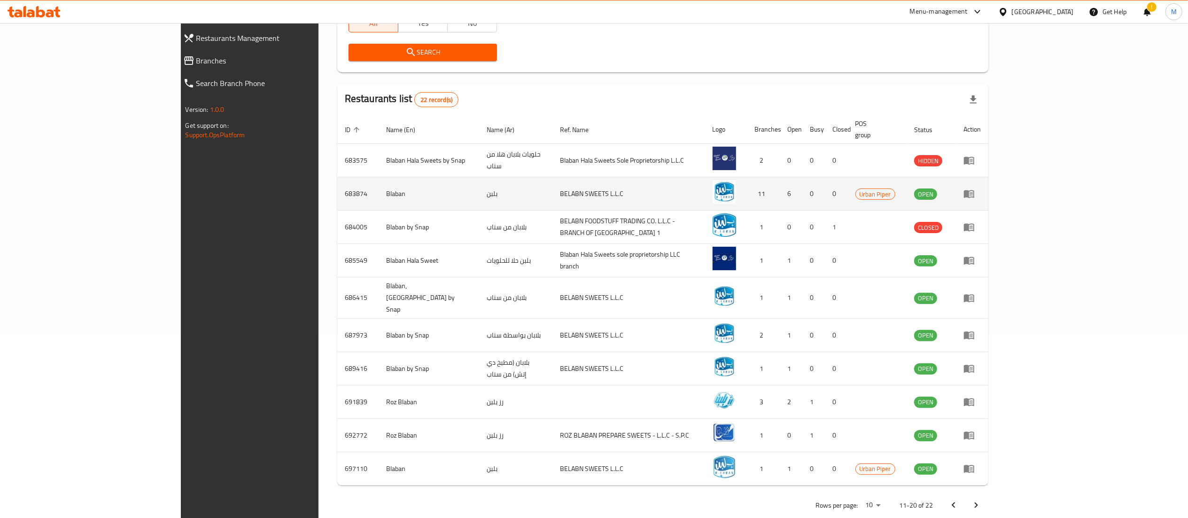
click at [974, 190] on icon "enhanced table" at bounding box center [969, 194] width 10 height 8
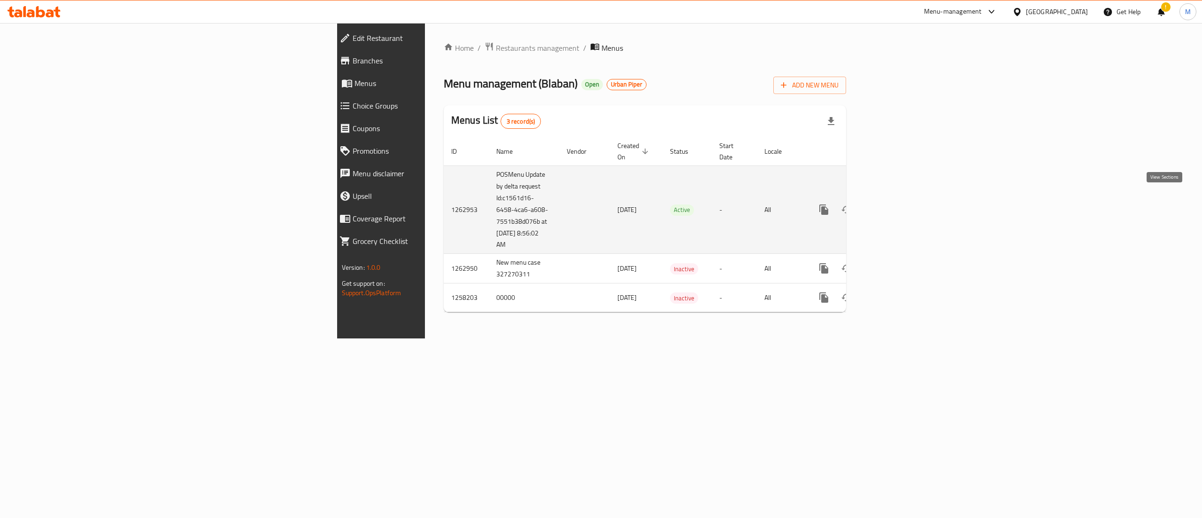
click at [897, 204] on icon "enhanced table" at bounding box center [891, 209] width 11 height 11
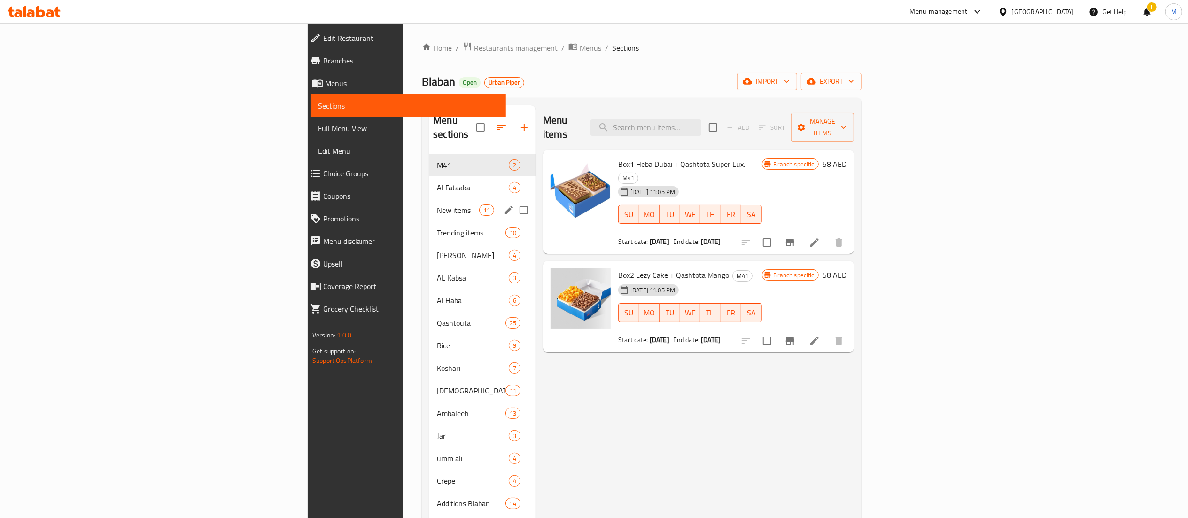
click at [437, 204] on span "New items" at bounding box center [458, 209] width 42 height 11
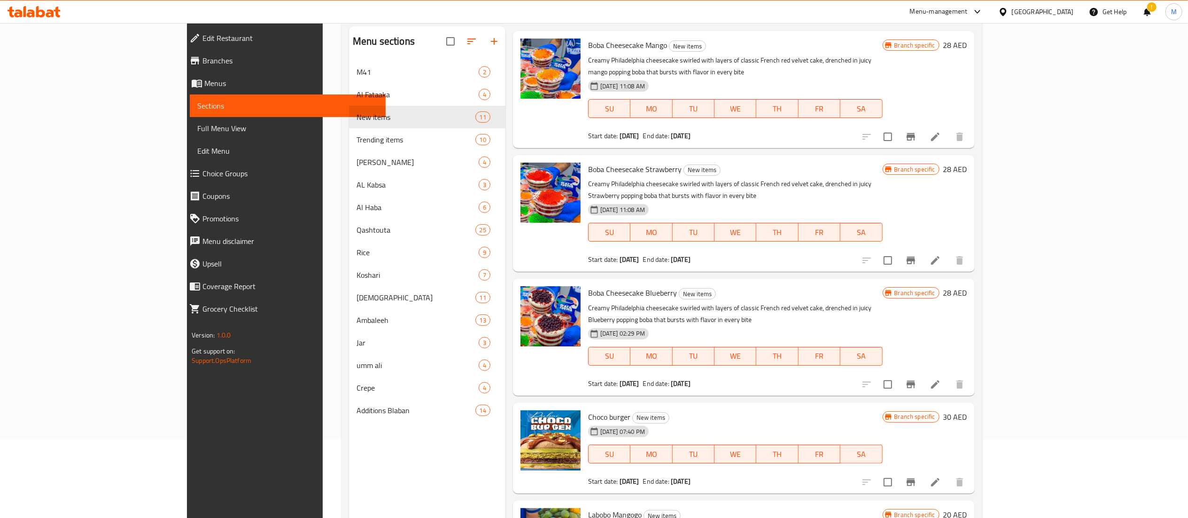
scroll to position [132, 0]
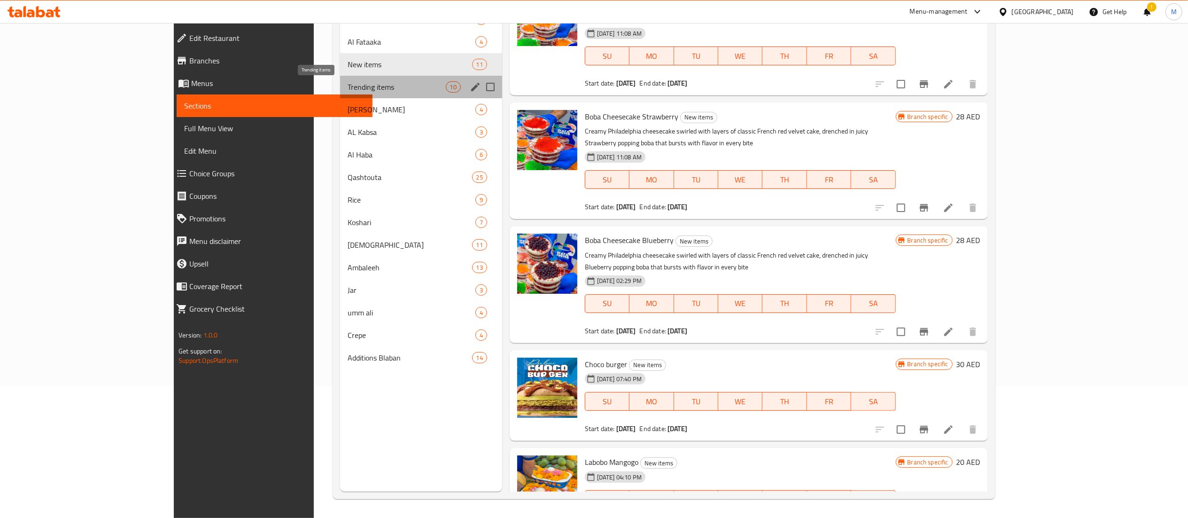
click at [348, 84] on span "Trending items" at bounding box center [397, 86] width 98 height 11
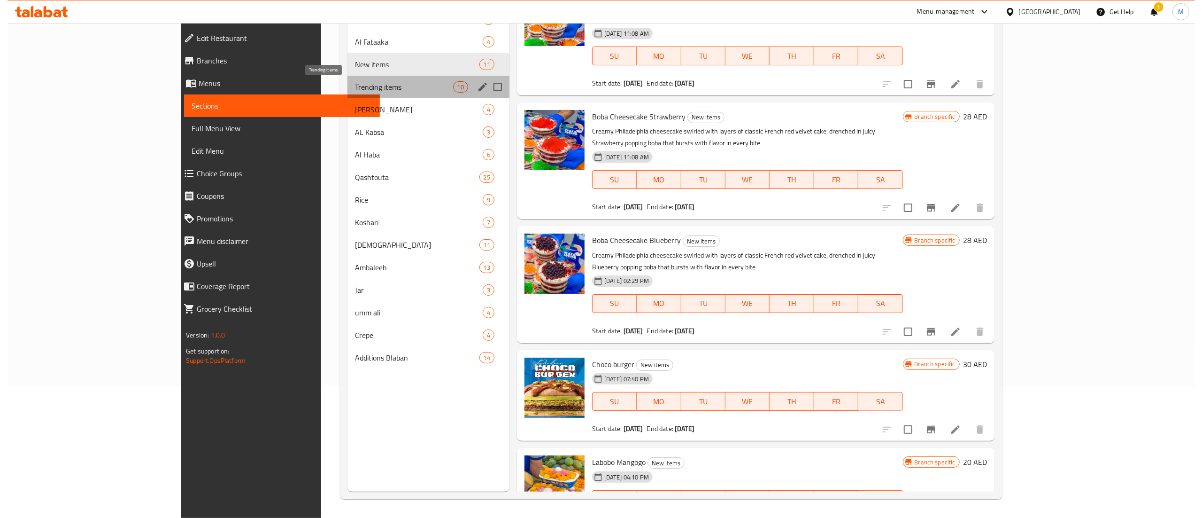
scroll to position [513, 0]
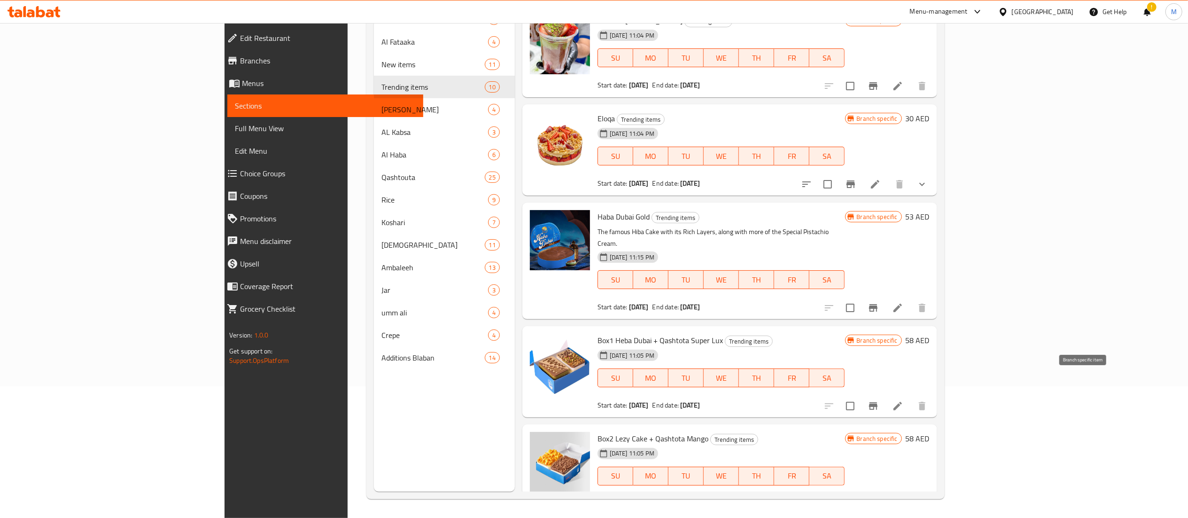
click at [879, 400] on icon "Branch-specific-item" at bounding box center [872, 405] width 11 height 11
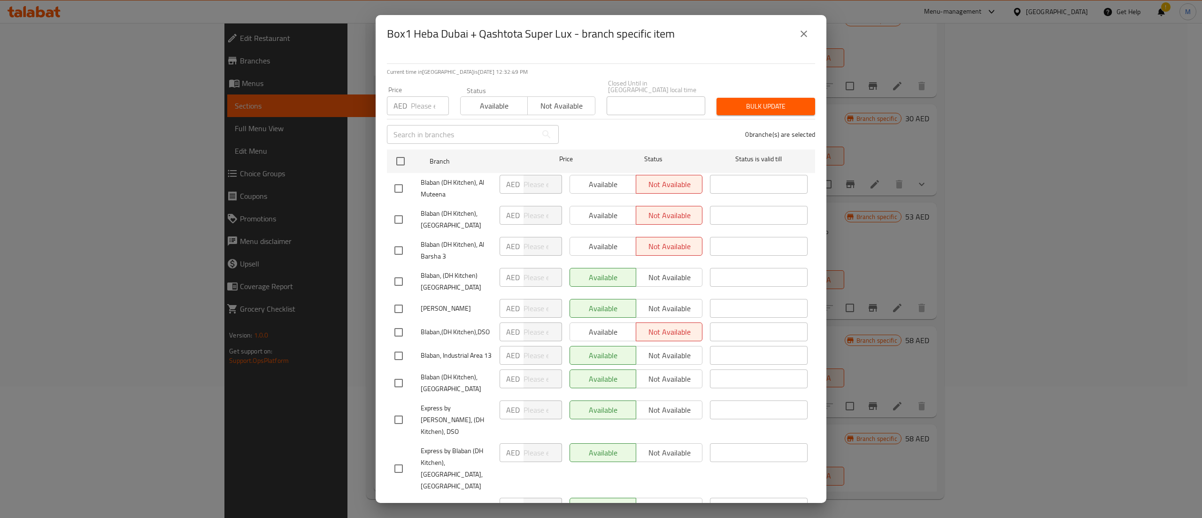
scroll to position [96, 0]
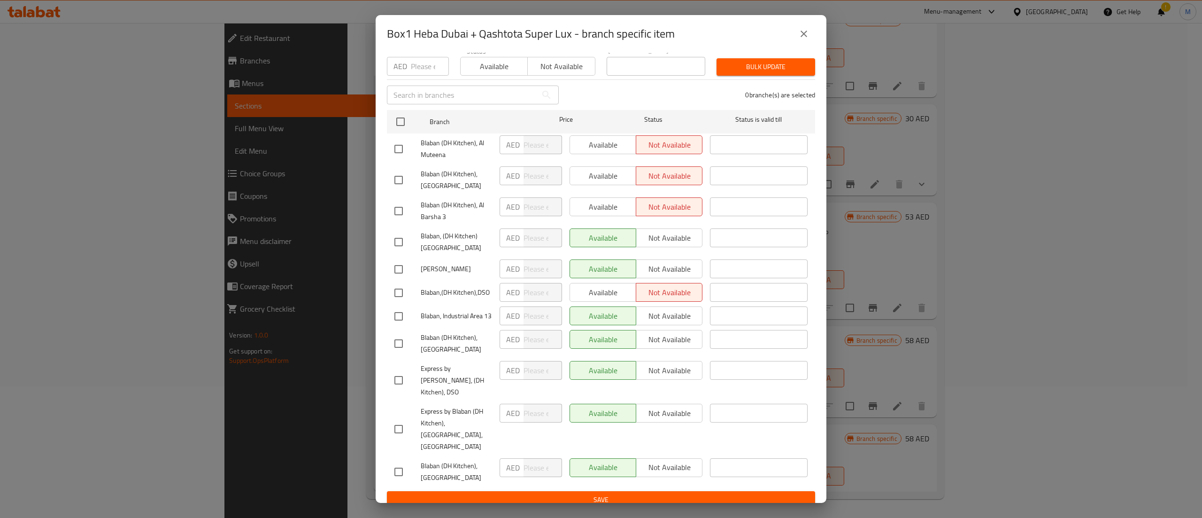
click at [803, 35] on icon "close" at bounding box center [804, 34] width 7 height 7
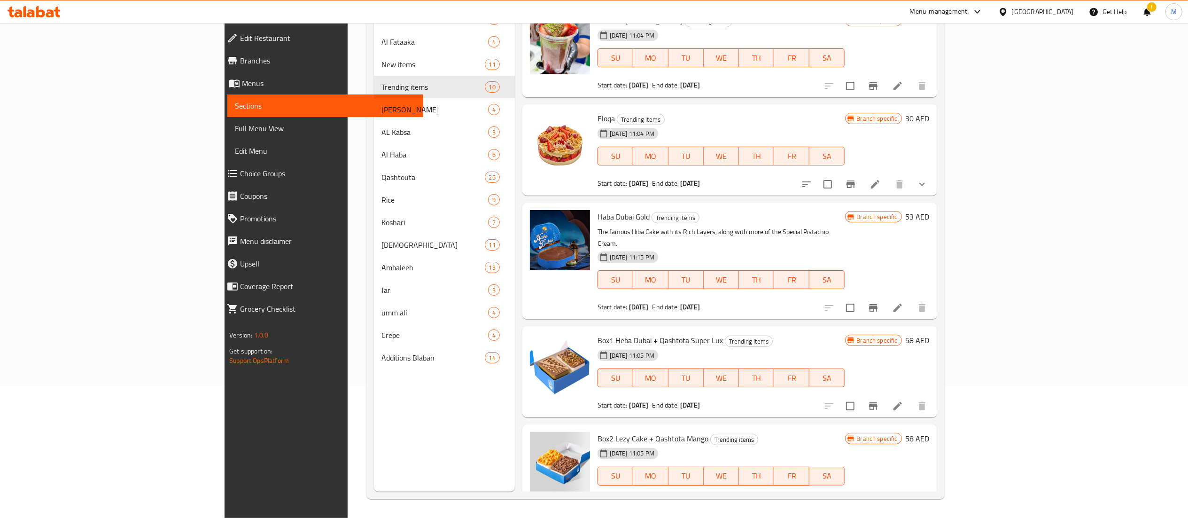
click at [877, 500] on icon "Branch-specific-item" at bounding box center [873, 504] width 8 height 8
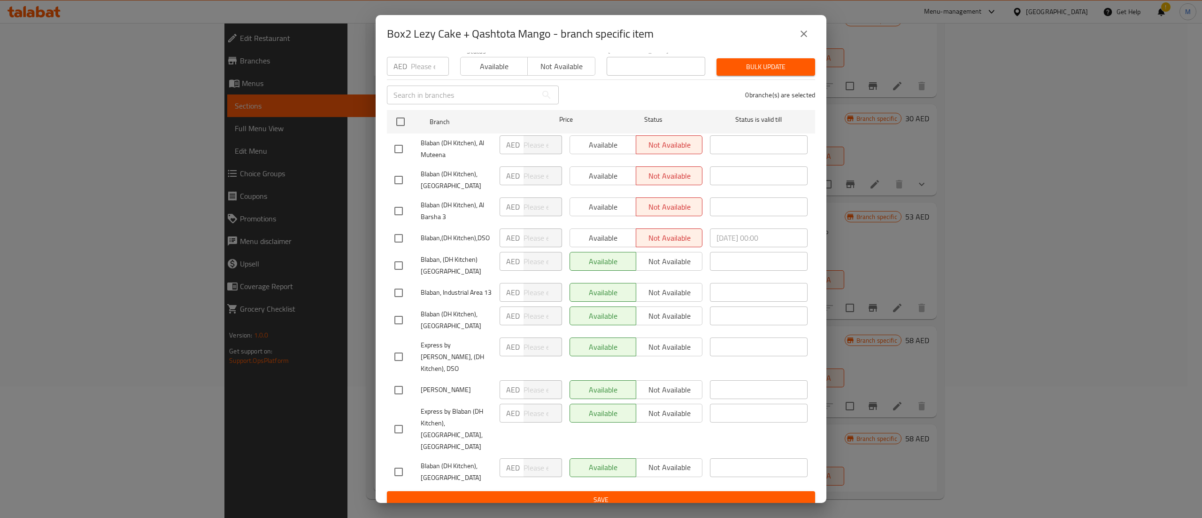
click at [806, 33] on icon "close" at bounding box center [803, 33] width 11 height 11
